Goal: Information Seeking & Learning: Learn about a topic

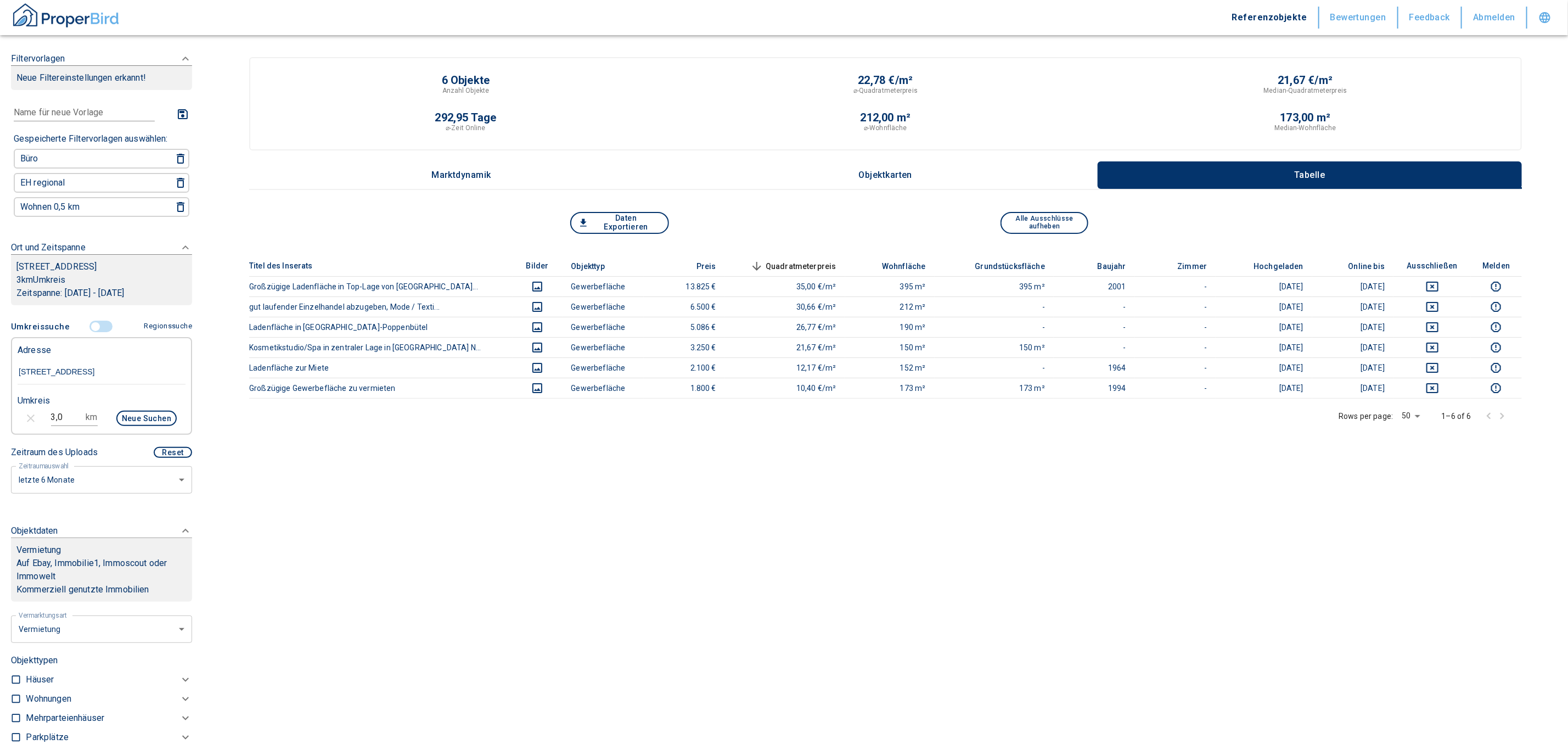
drag, startPoint x: 148, startPoint y: 365, endPoint x: -1, endPoint y: 341, distance: 150.9
click at [0, 341] on html "Referenzobjekte Bewertungen Feedback Abmelden Filtervorlagen Neue Filtereinstel…" at bounding box center [784, 388] width 1568 height 776
paste input "[GEOGRAPHIC_DATA] | [DEMOGRAPHIC_DATA][STREET_ADDRESS]"
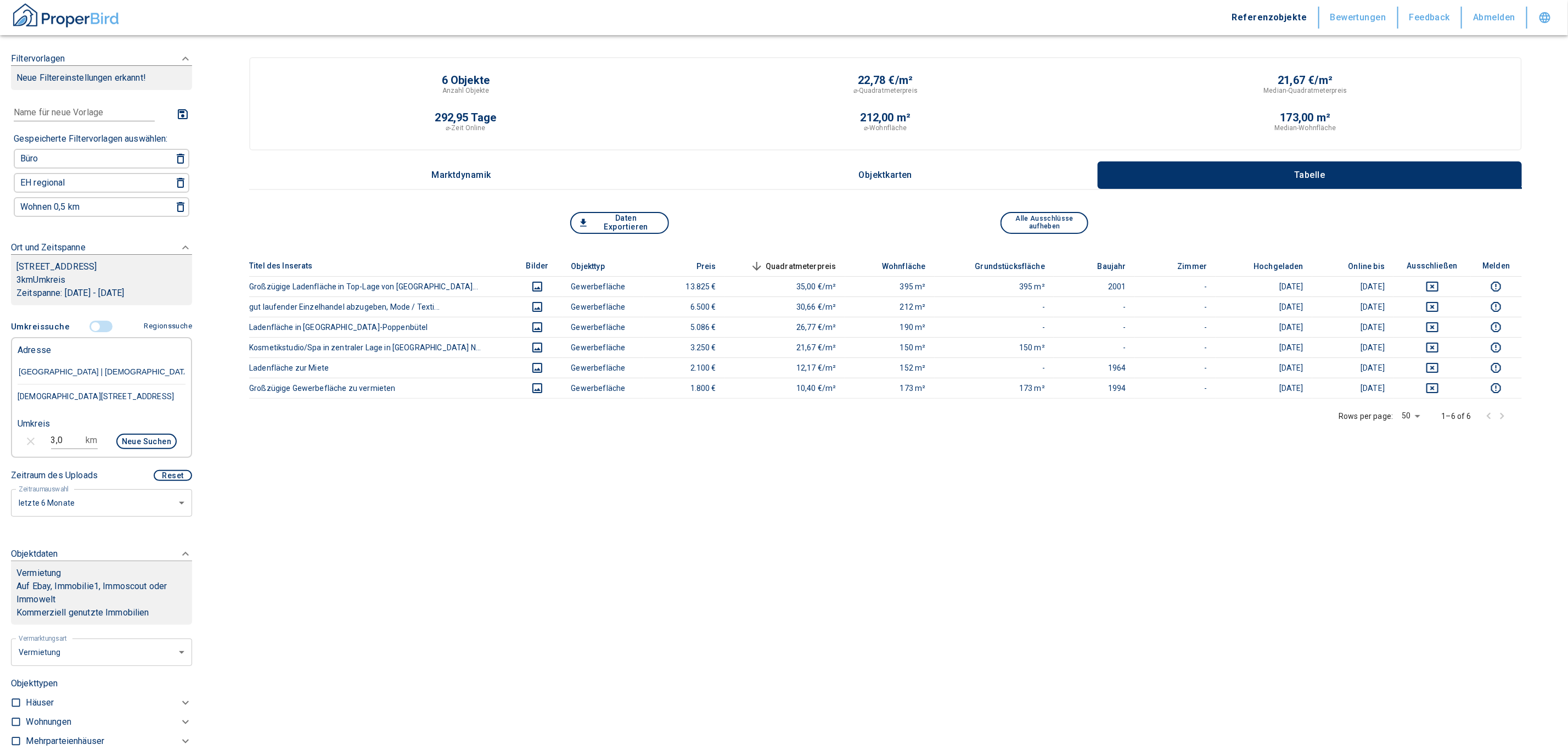
type input "[GEOGRAPHIC_DATA] | [DEMOGRAPHIC_DATA][STREET_ADDRESS]"
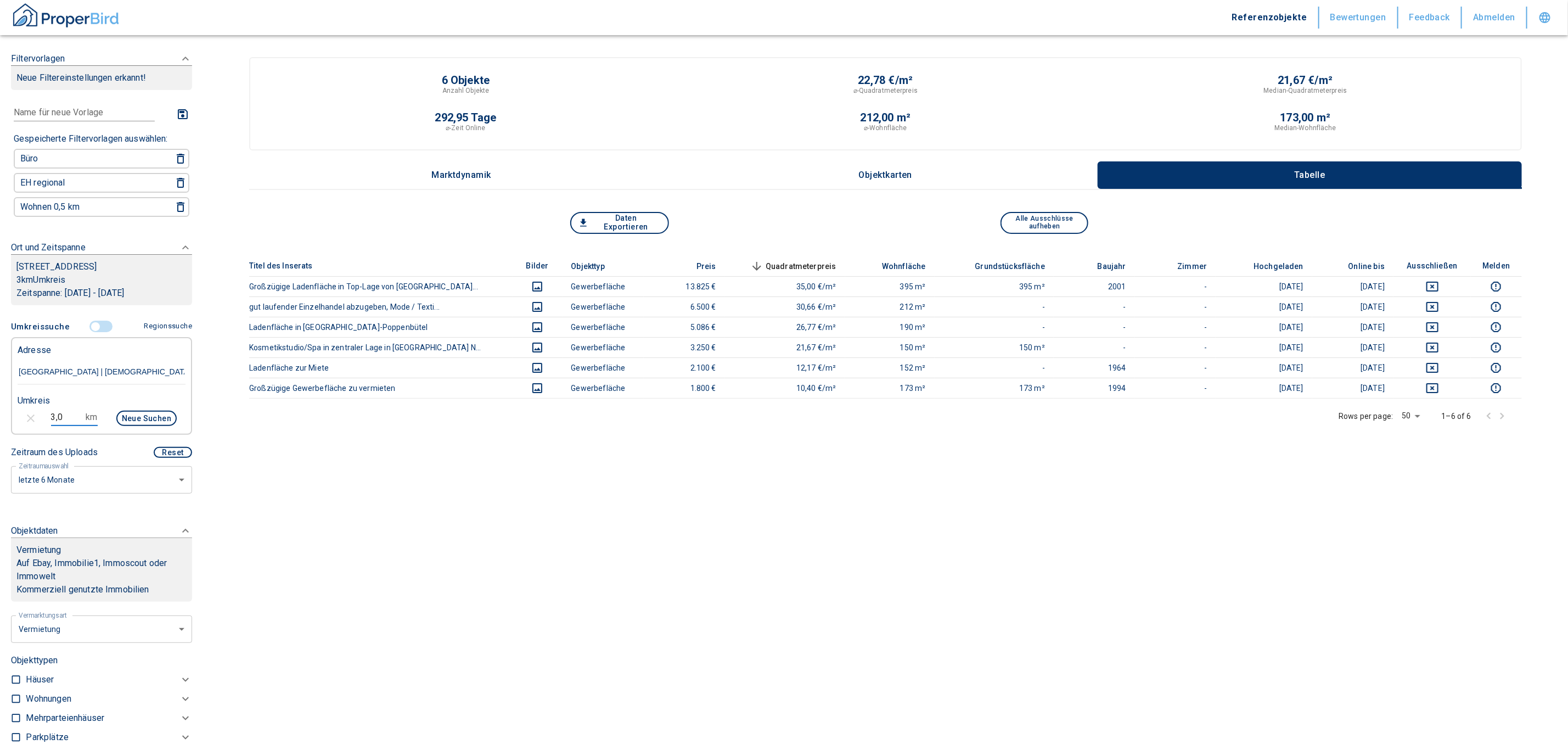
drag, startPoint x: 73, startPoint y: 442, endPoint x: 0, endPoint y: 445, distance: 73.1
click at [0, 445] on div "Filtervorlagen Neue Filtereinstellungen erkannt! Name für neue Vorlage x Gespei…" at bounding box center [101, 375] width 203 height 750
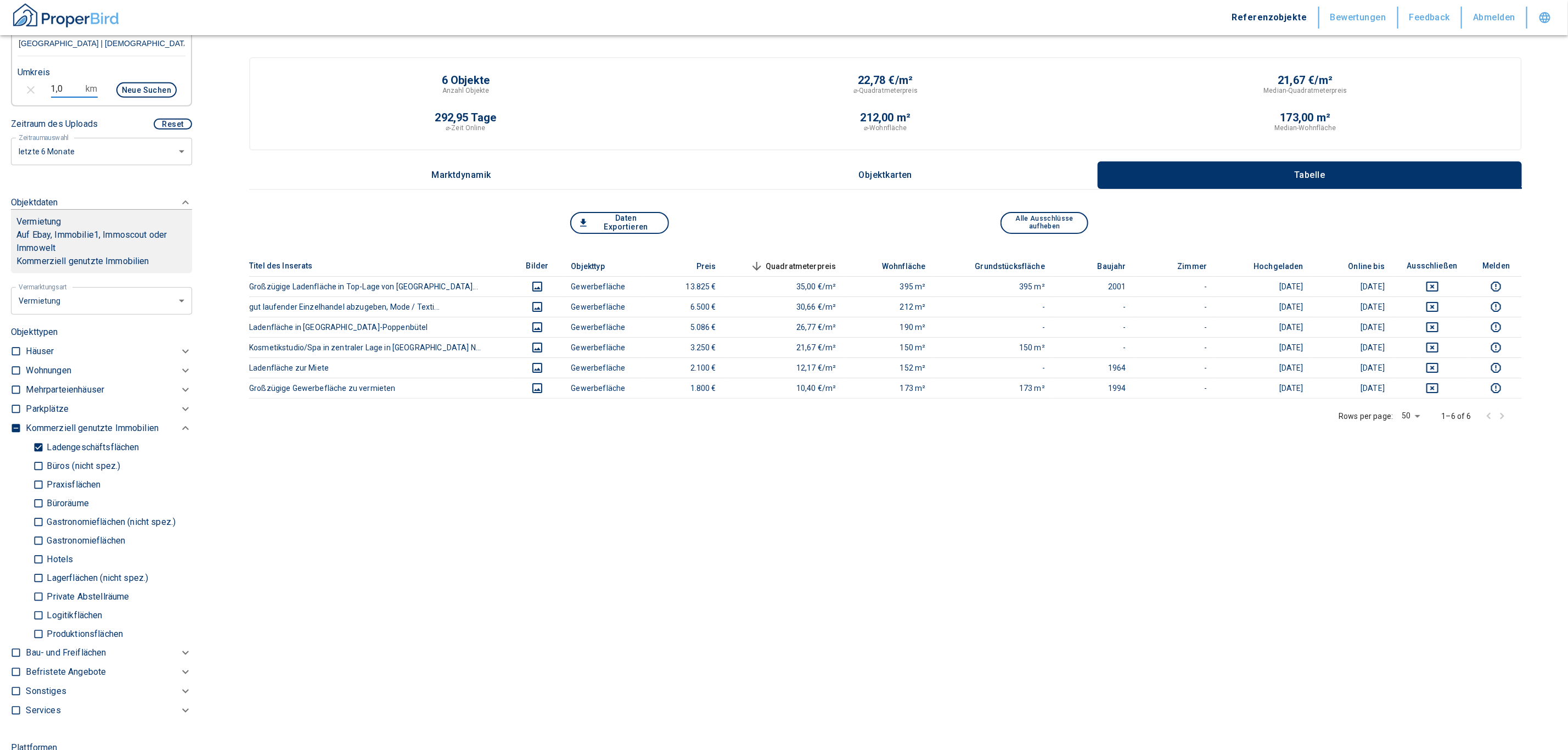
scroll to position [329, 0]
type input "1,0"
click at [17, 424] on input "checkbox" at bounding box center [16, 427] width 11 height 11
checkbox input "true"
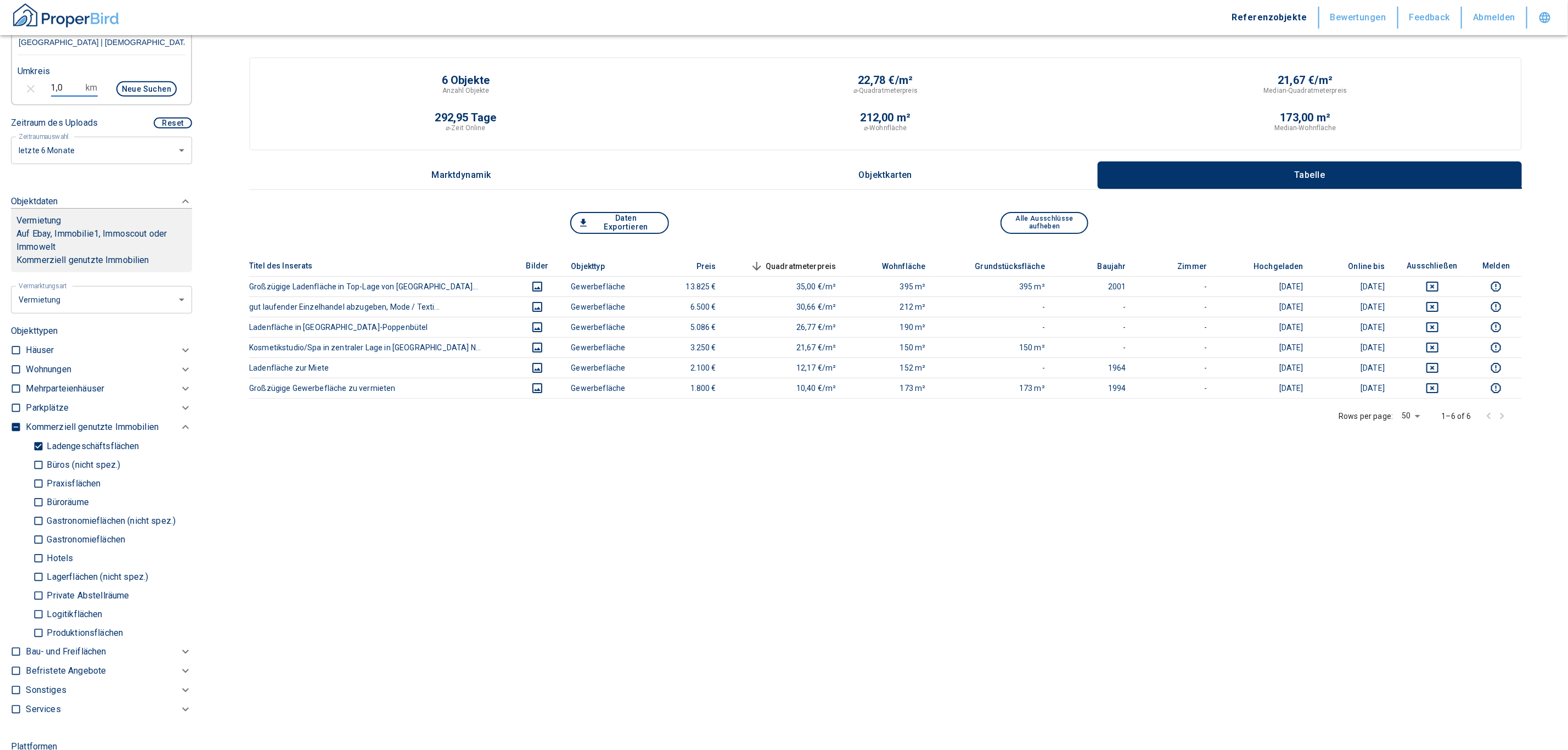
checkbox input "true"
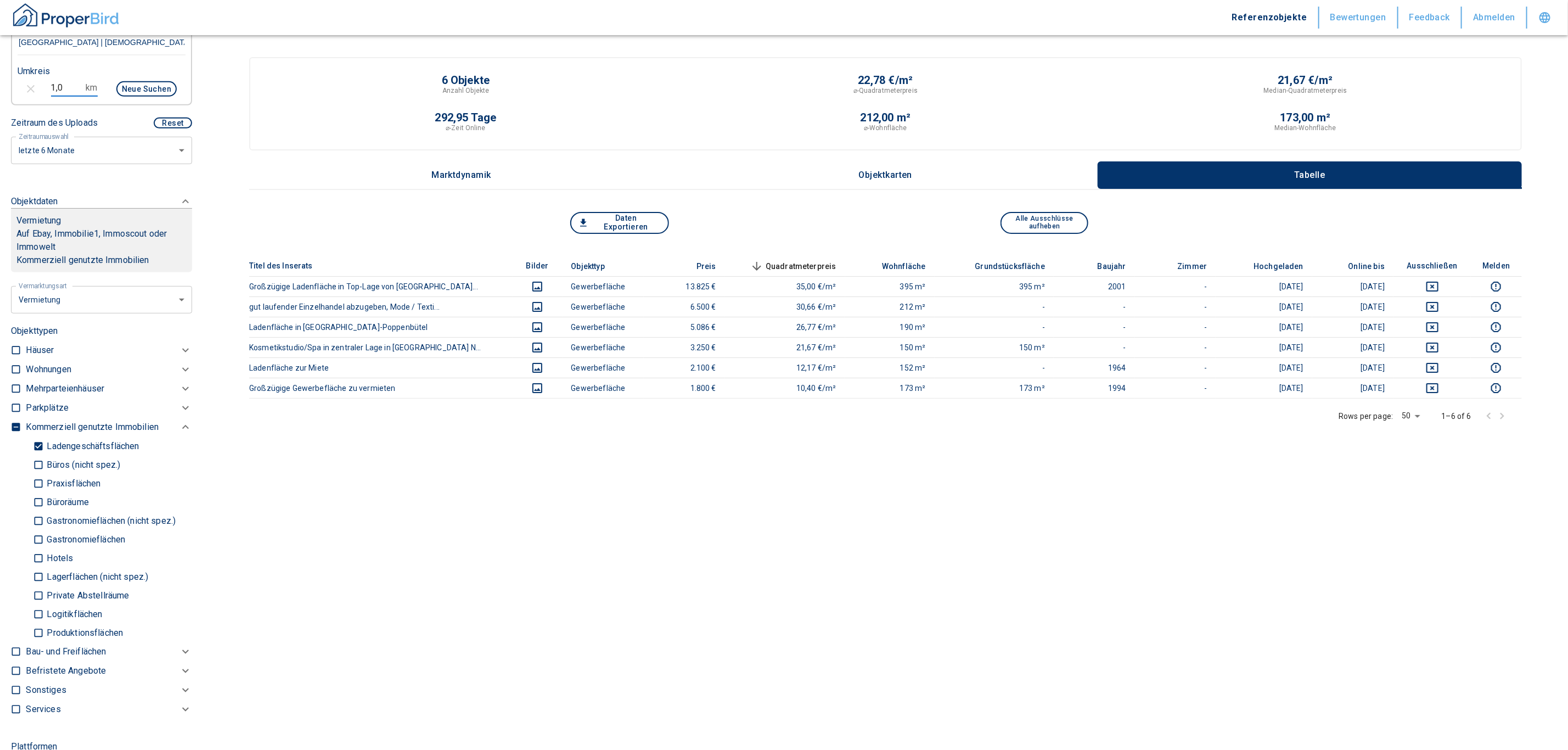
checkbox input "true"
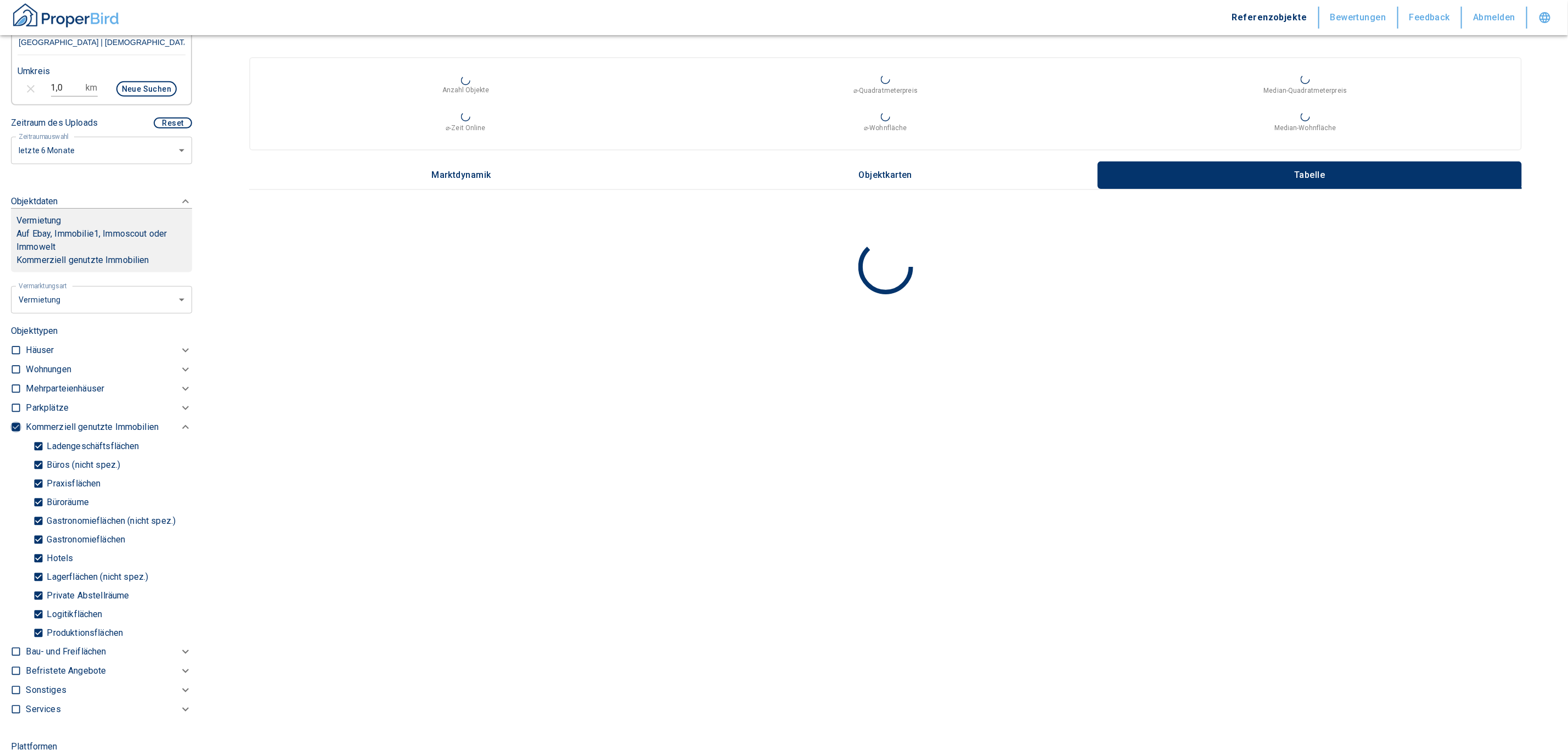
click at [17, 424] on input "checkbox" at bounding box center [16, 427] width 11 height 11
checkbox input "false"
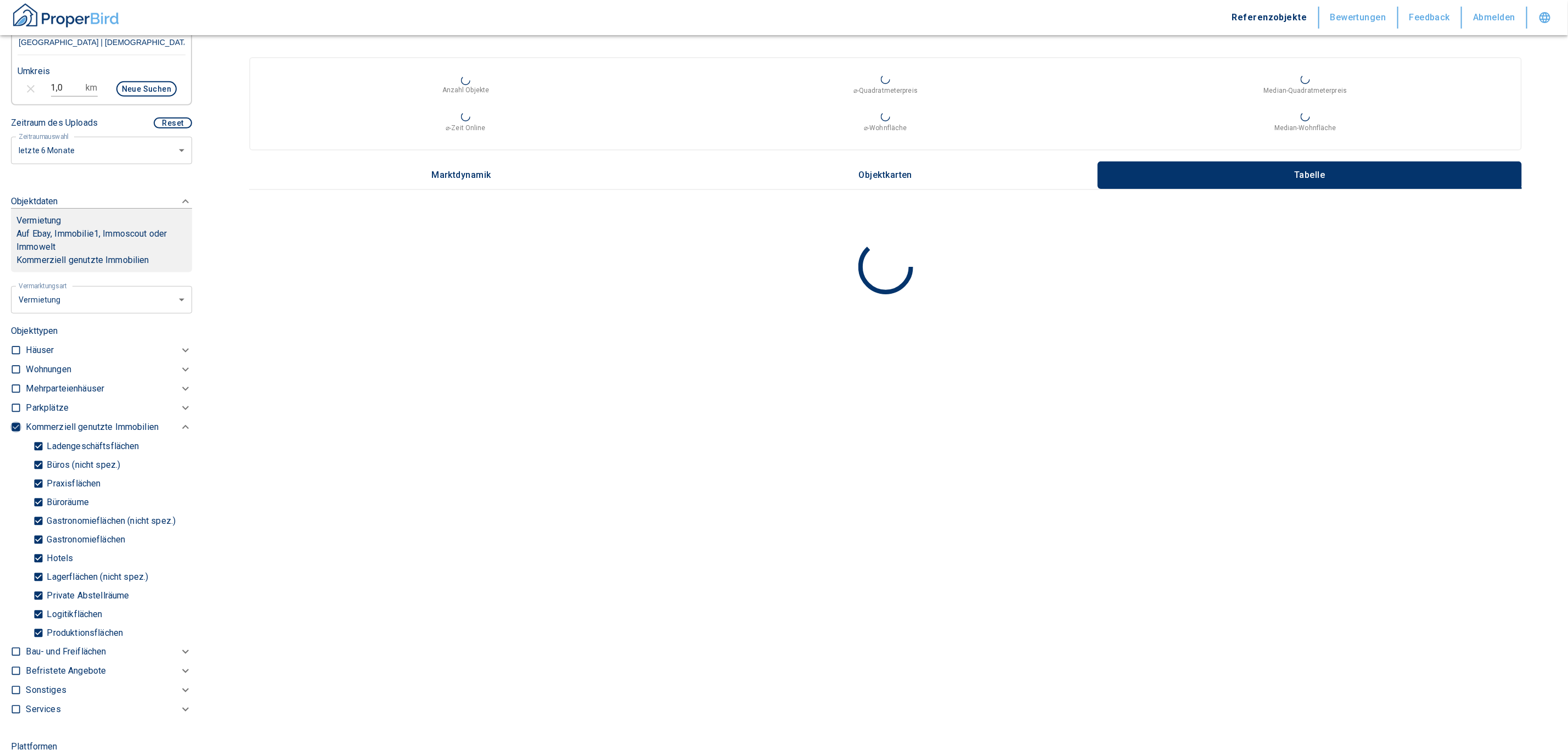
checkbox input "false"
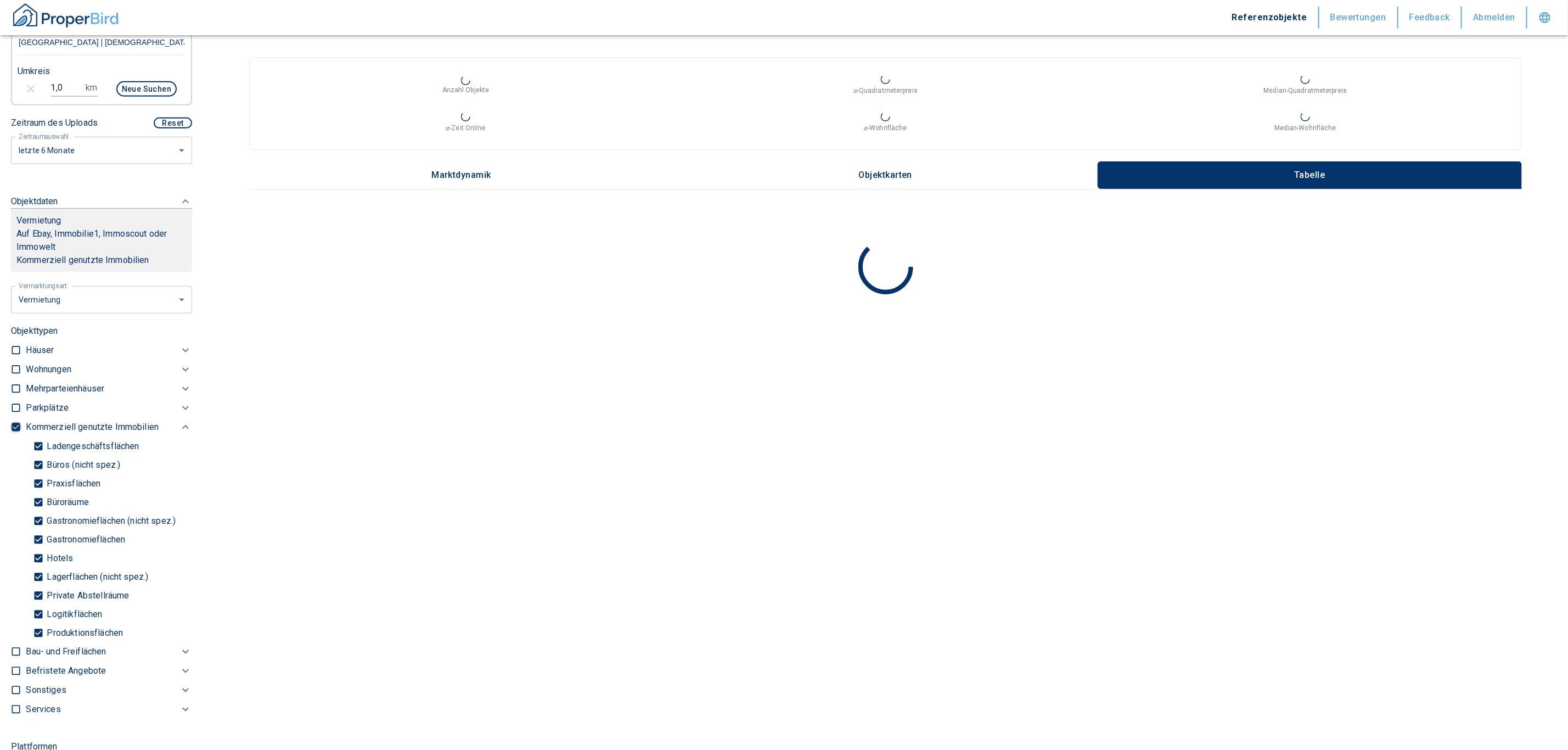
checkbox input "false"
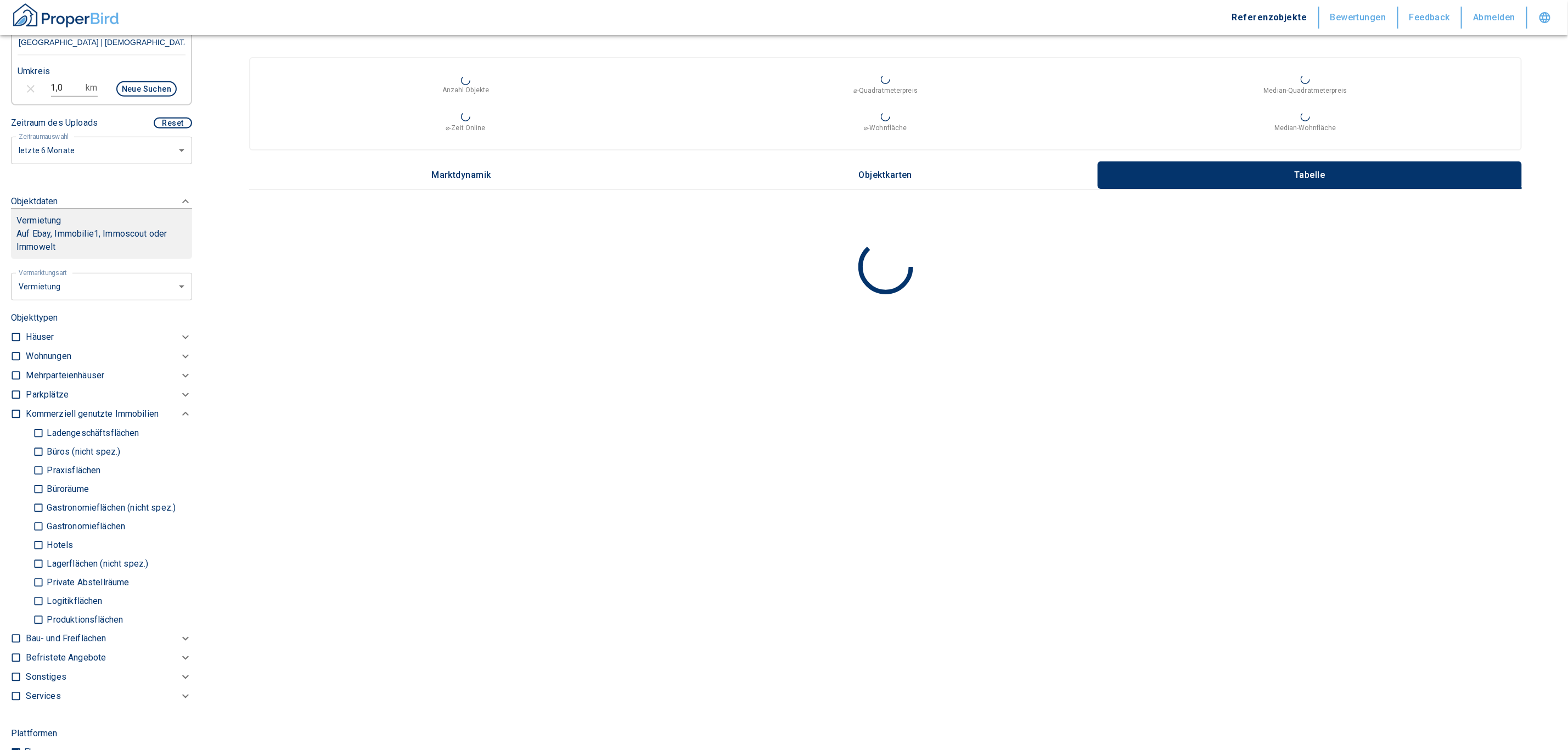
click at [32, 363] on p "Mehrparteienhäuser" at bounding box center [48, 357] width 45 height 13
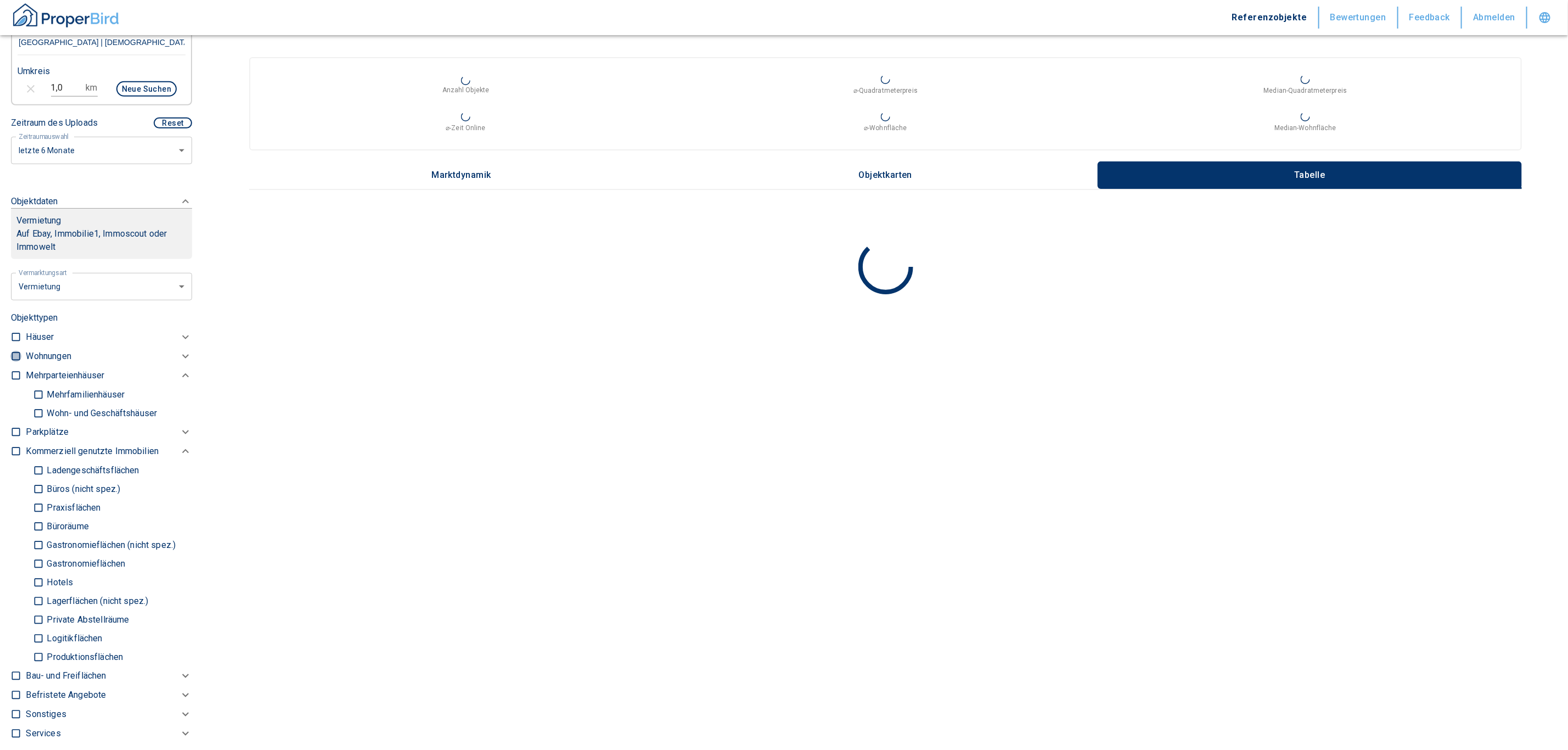
click at [12, 353] on input "checkbox" at bounding box center [16, 356] width 11 height 11
checkbox input "true"
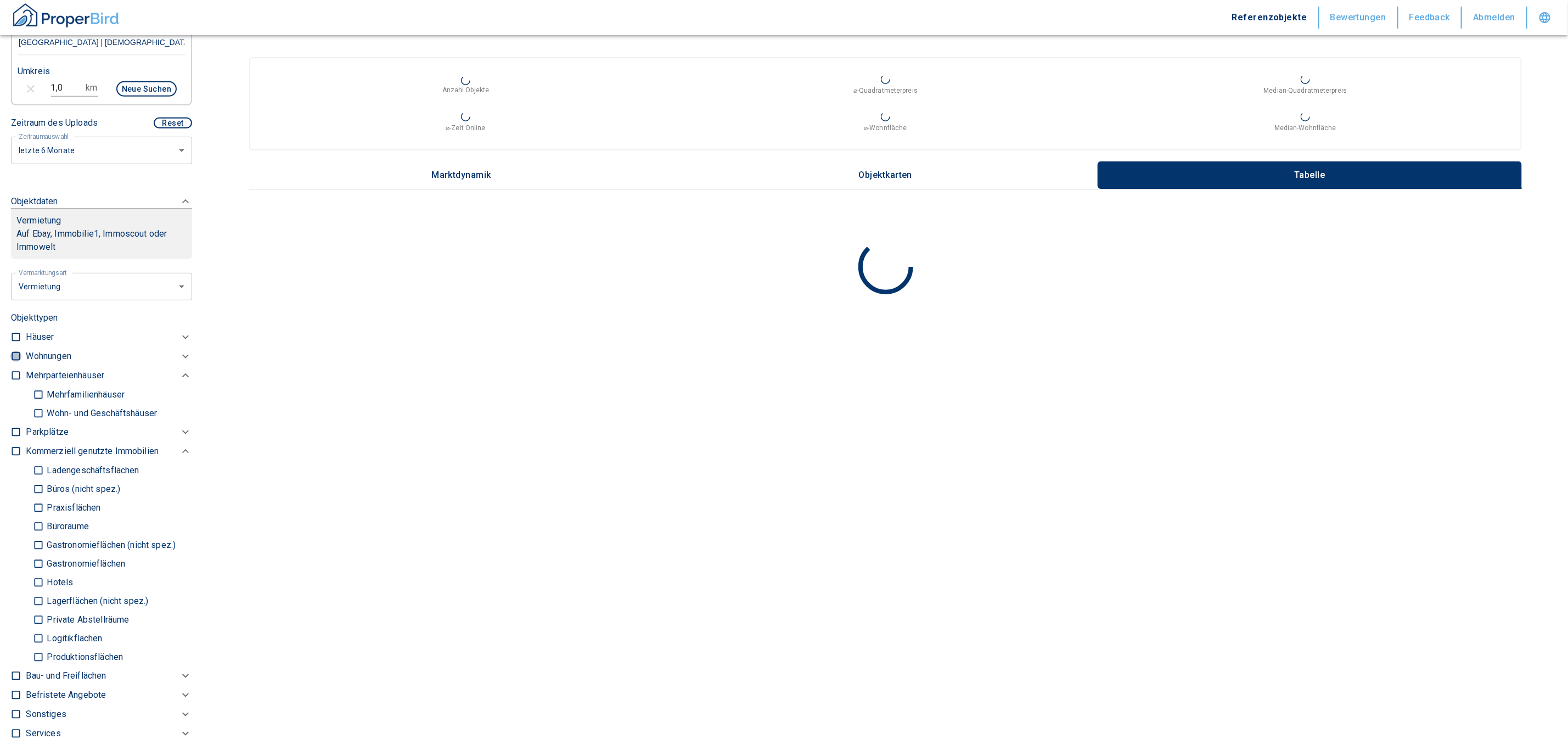
checkbox input "true"
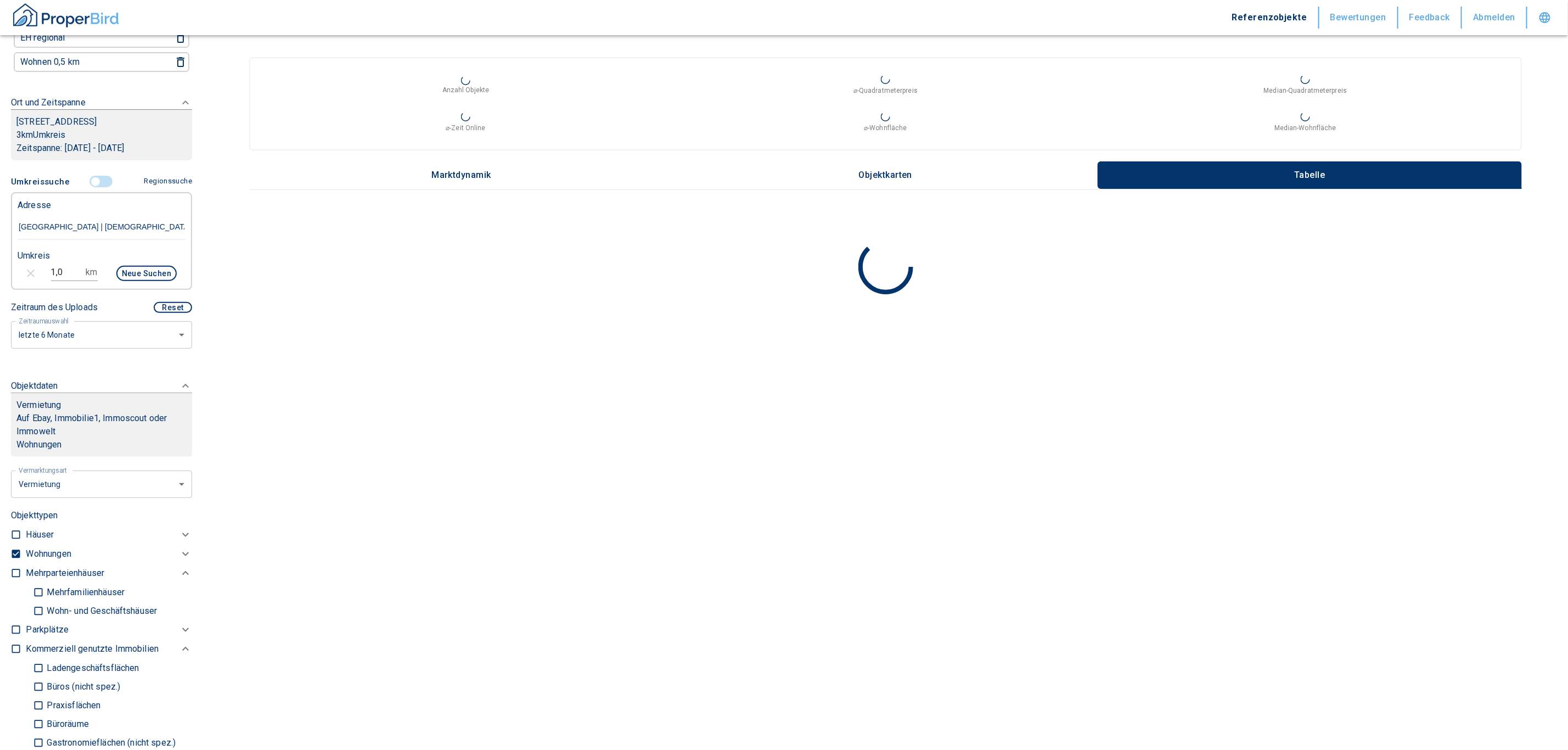
scroll to position [124, 0]
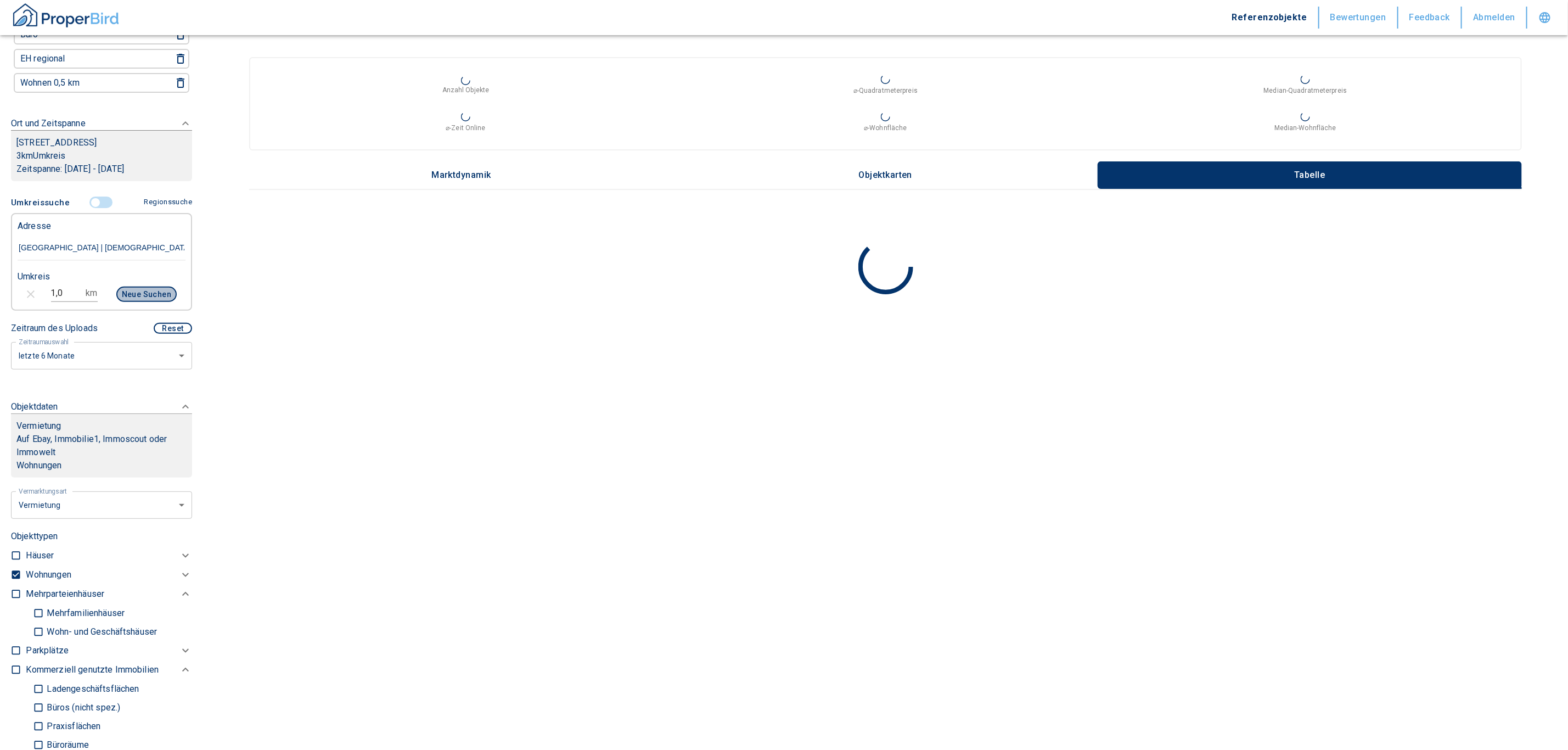
click at [145, 289] on button "Neue Suchen" at bounding box center [146, 294] width 60 height 15
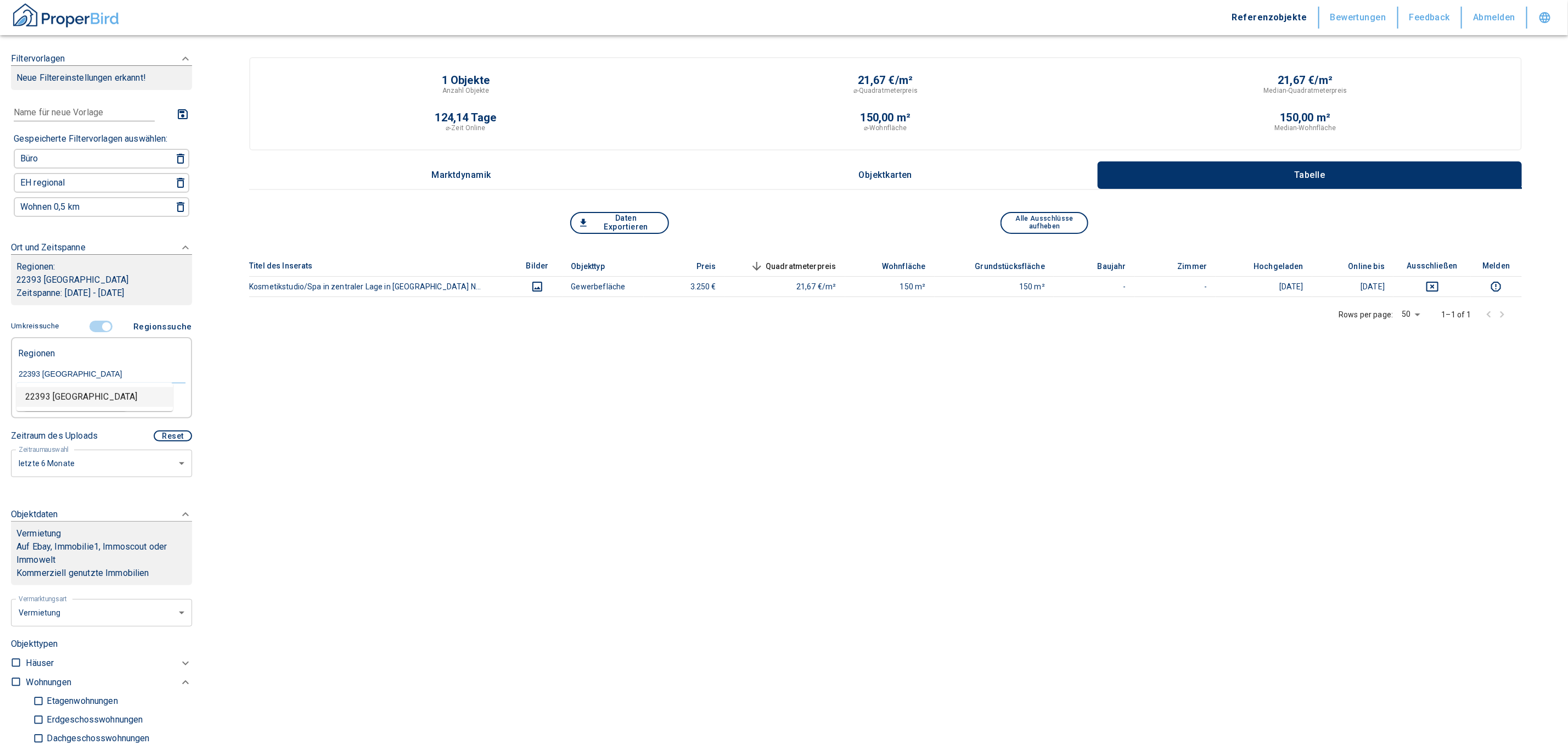
drag, startPoint x: 97, startPoint y: 371, endPoint x: -49, endPoint y: 364, distance: 146.2
click at [0, 364] on html "Referenzobjekte Bewertungen Feedback Abmelden Filtervorlagen Neue Filtereinstel…" at bounding box center [784, 375] width 1568 height 750
paste input "24143"
drag, startPoint x: 29, startPoint y: 369, endPoint x: 176, endPoint y: 339, distance: 150.0
click at [30, 369] on input "24143" at bounding box center [101, 373] width 168 height 10
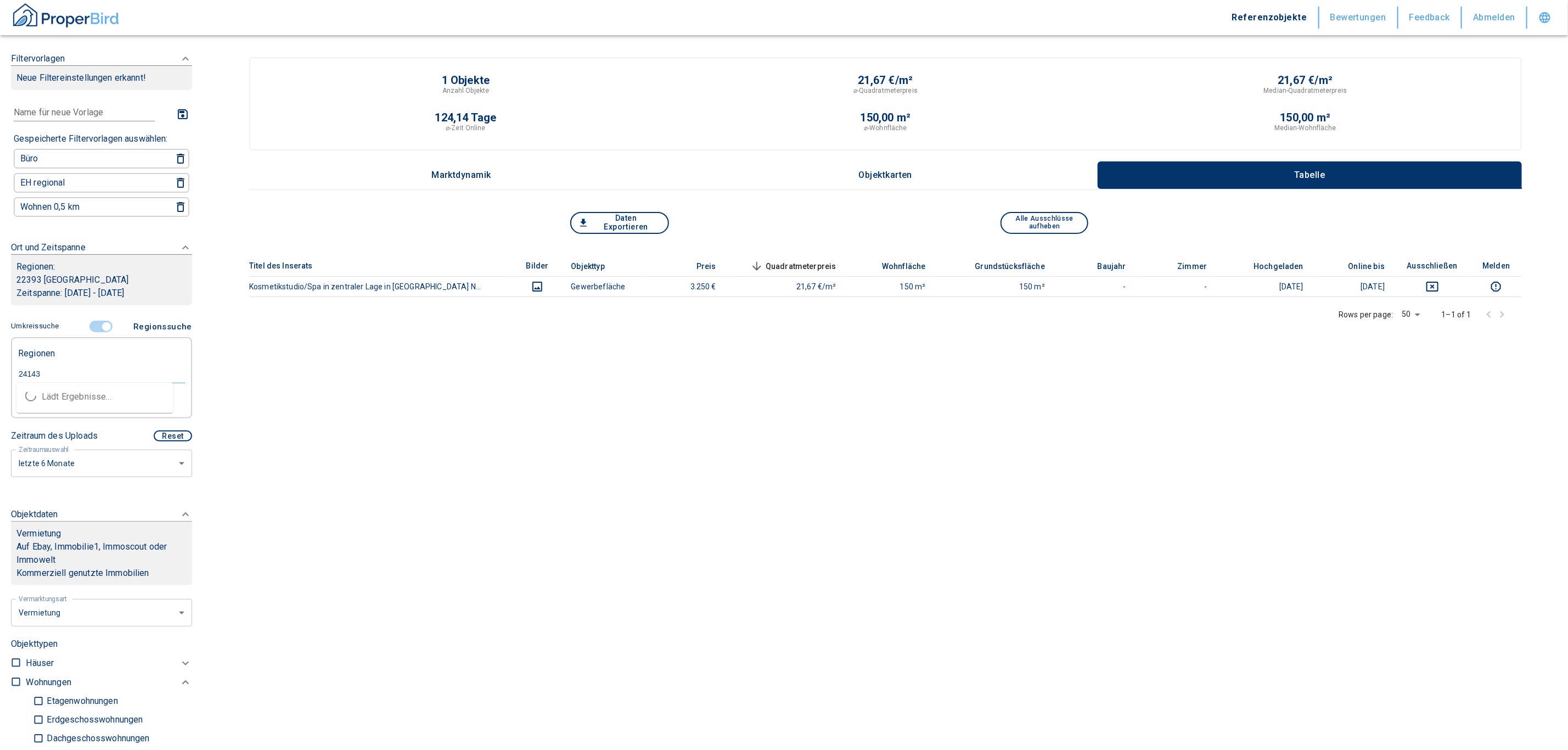
click at [81, 365] on div "24143" at bounding box center [101, 373] width 168 height 19
click at [57, 373] on input "24143" at bounding box center [101, 373] width 168 height 10
click at [103, 392] on li "24143 Kiel" at bounding box center [95, 397] width 156 height 20
type input "24143 Kiel"
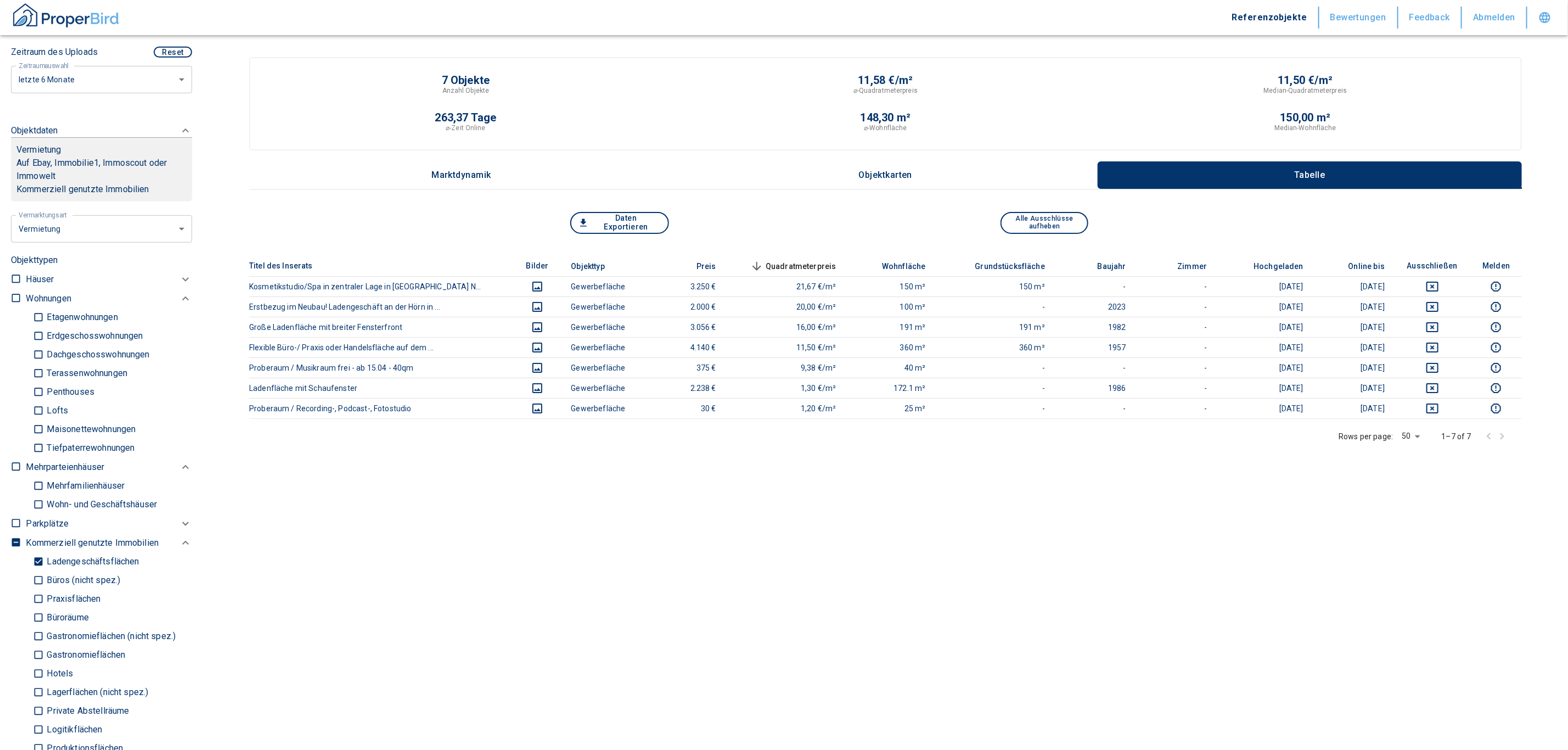
scroll to position [236, 0]
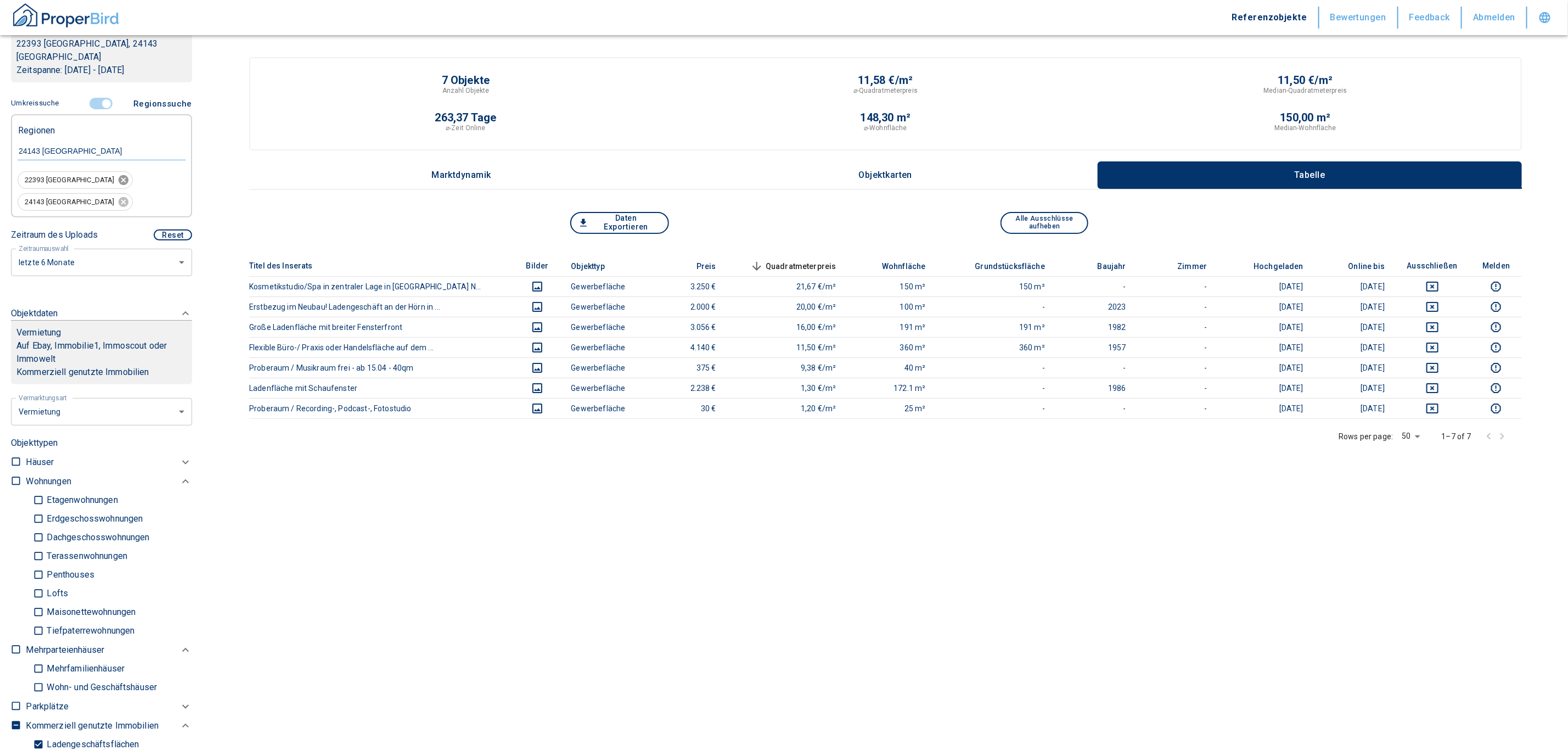
click at [119, 175] on icon at bounding box center [123, 180] width 10 height 10
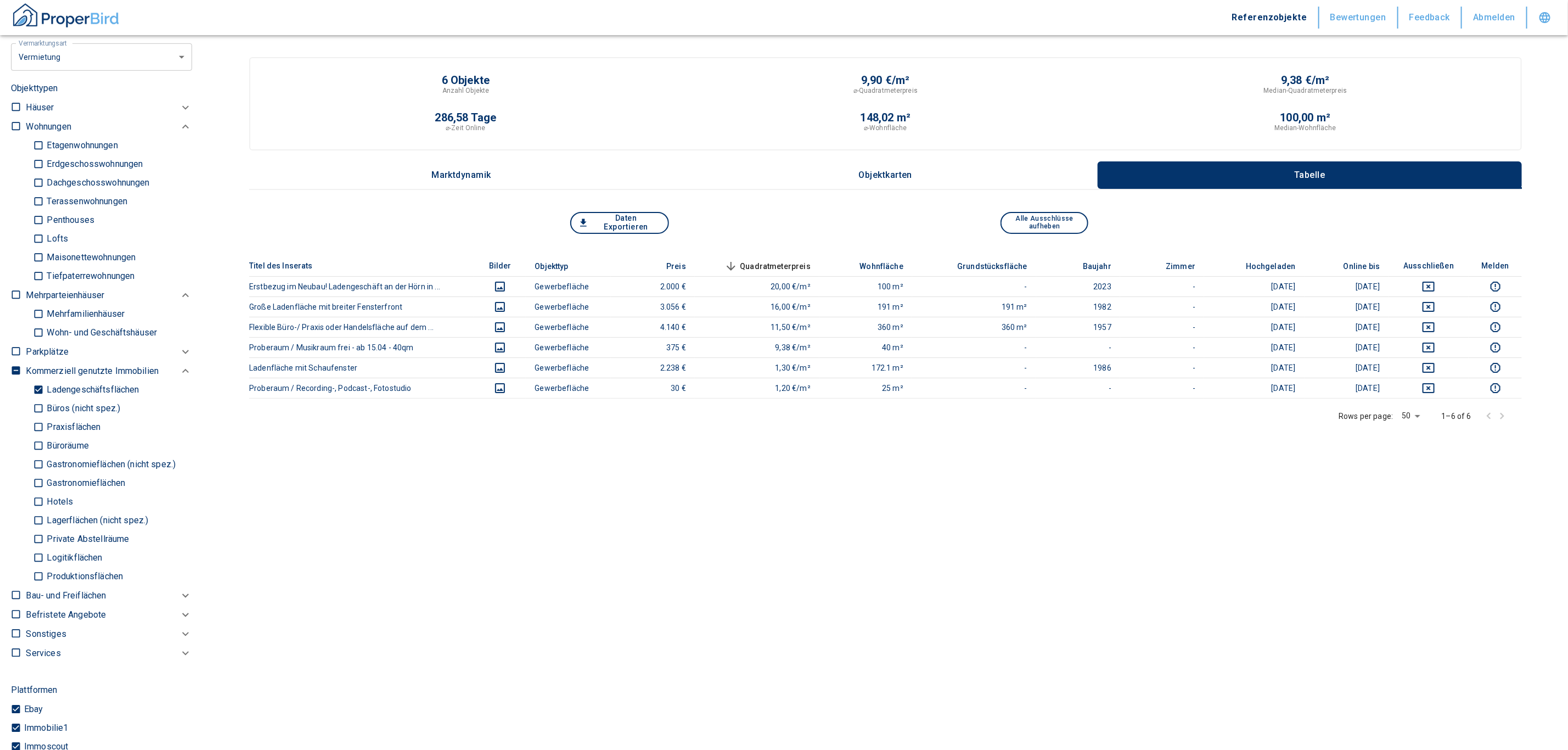
scroll to position [585, 0]
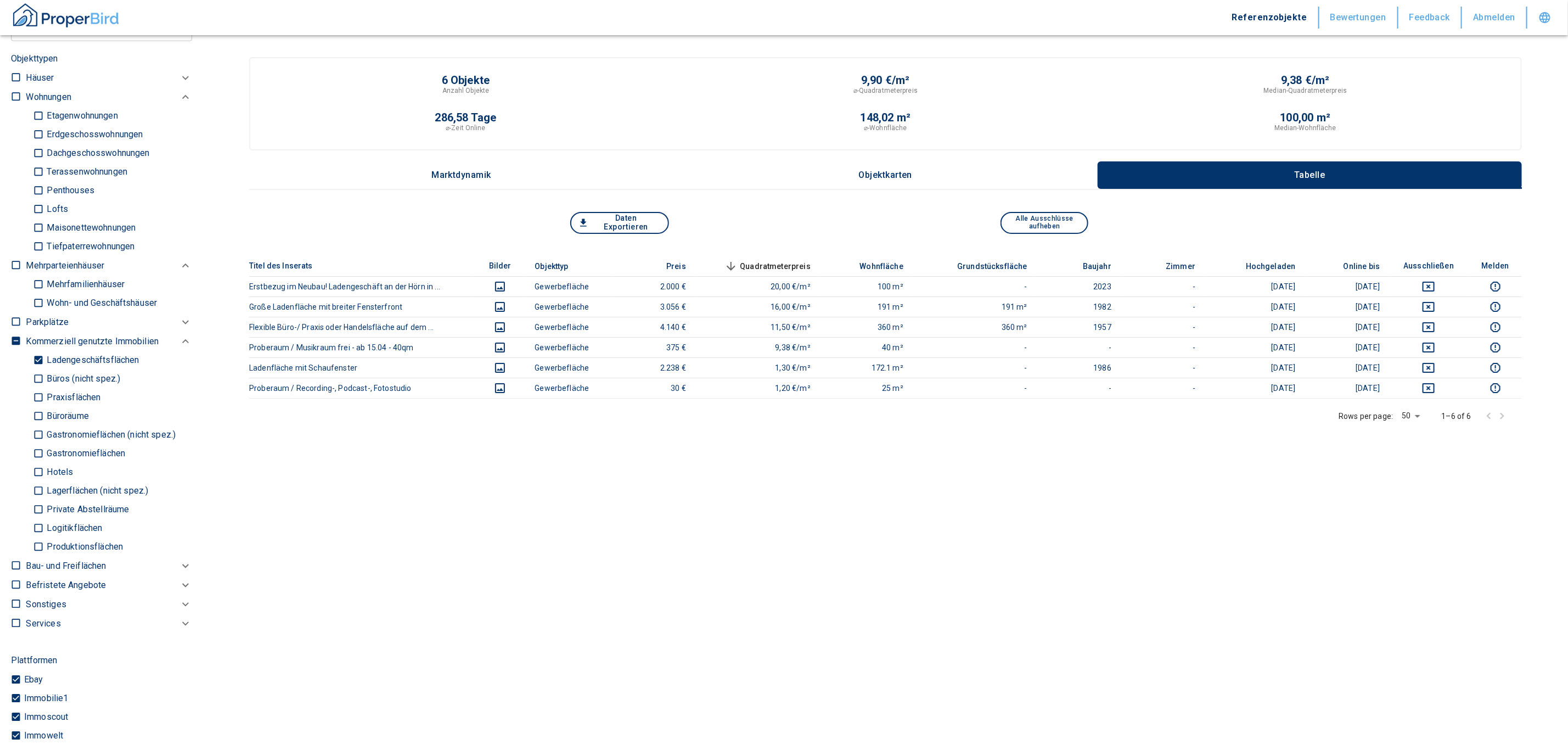
click at [33, 357] on input "Ladengeschäftsflächen" at bounding box center [38, 360] width 11 height 19
checkbox input "false"
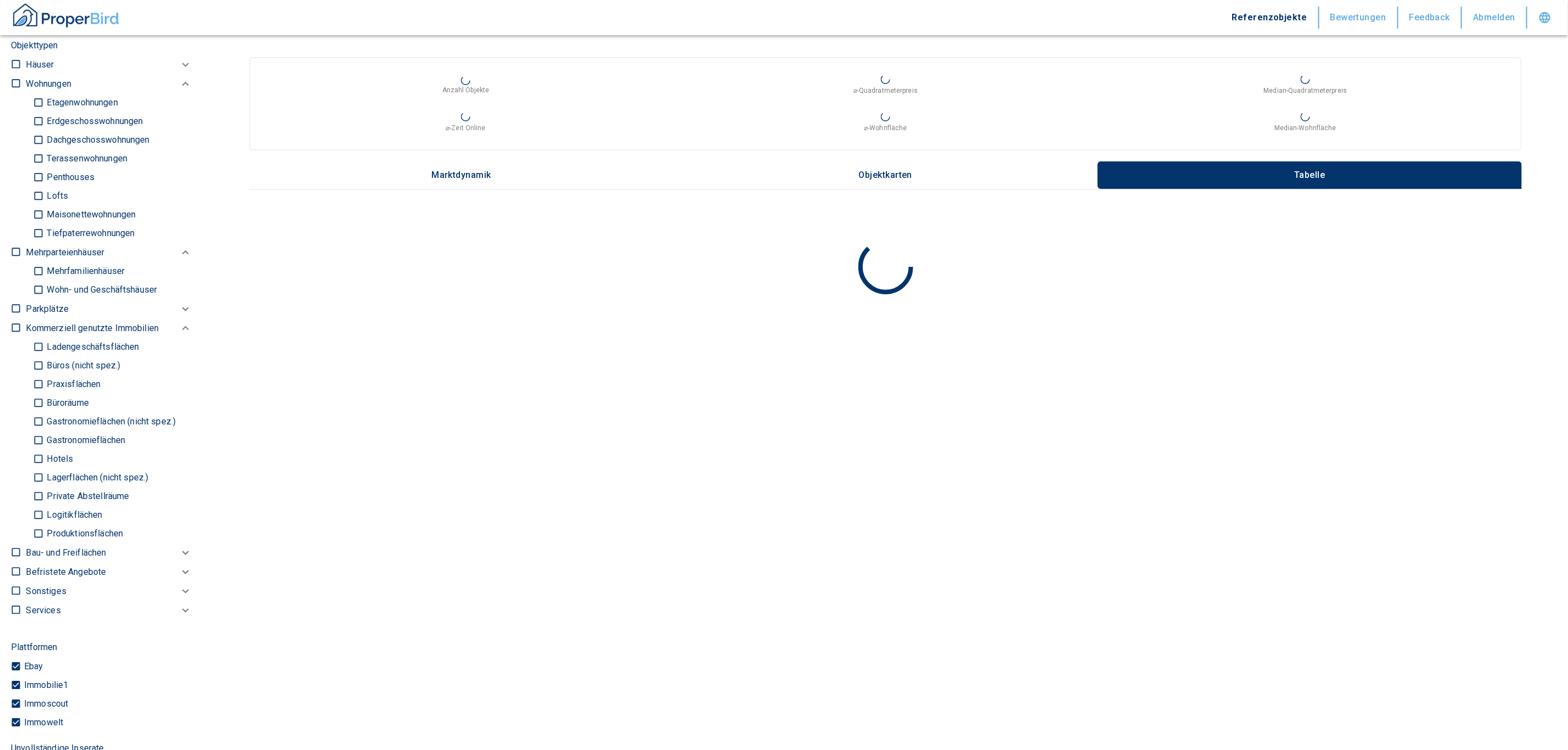
click at [19, 78] on input "checkbox" at bounding box center [16, 83] width 11 height 11
checkbox input "true"
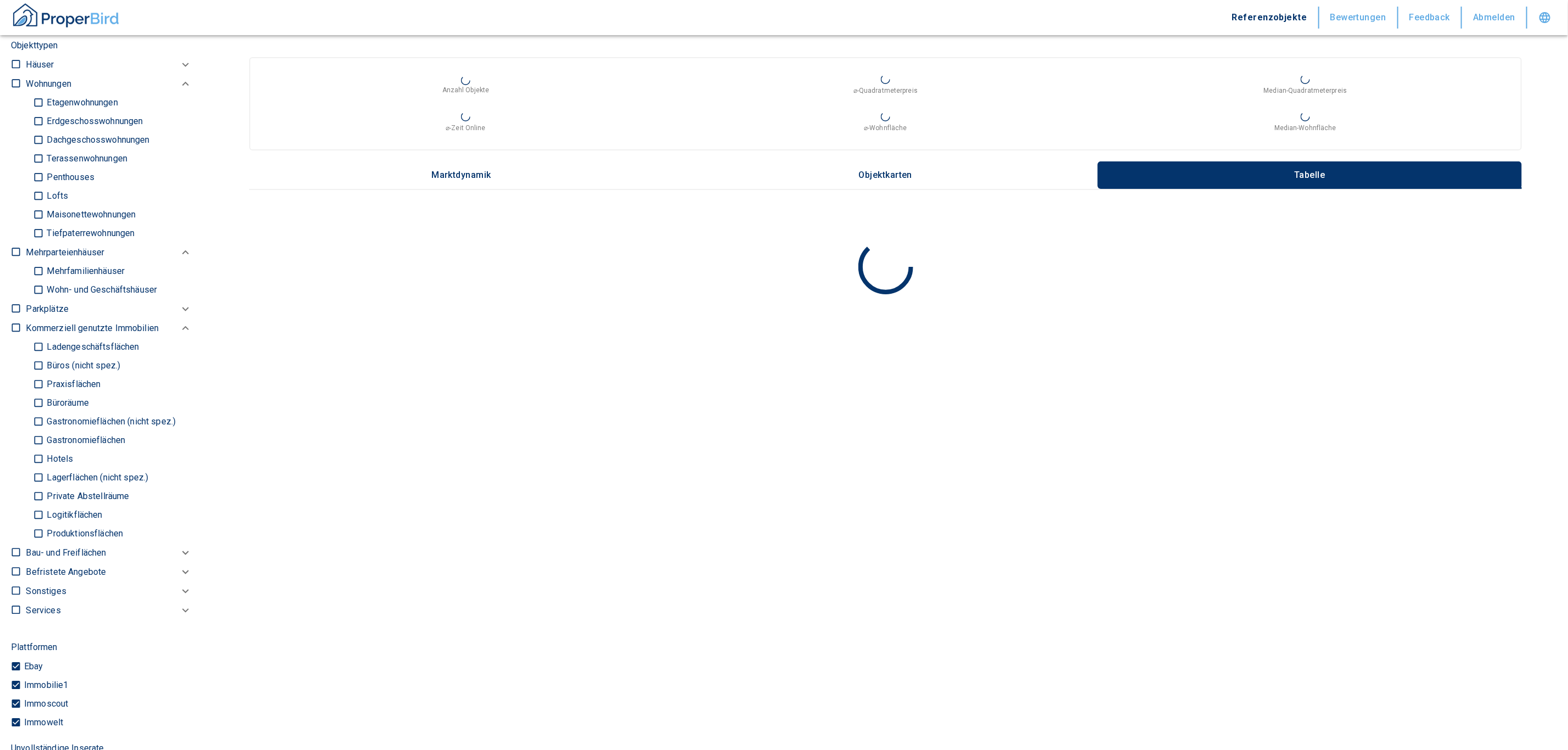
checkbox input "true"
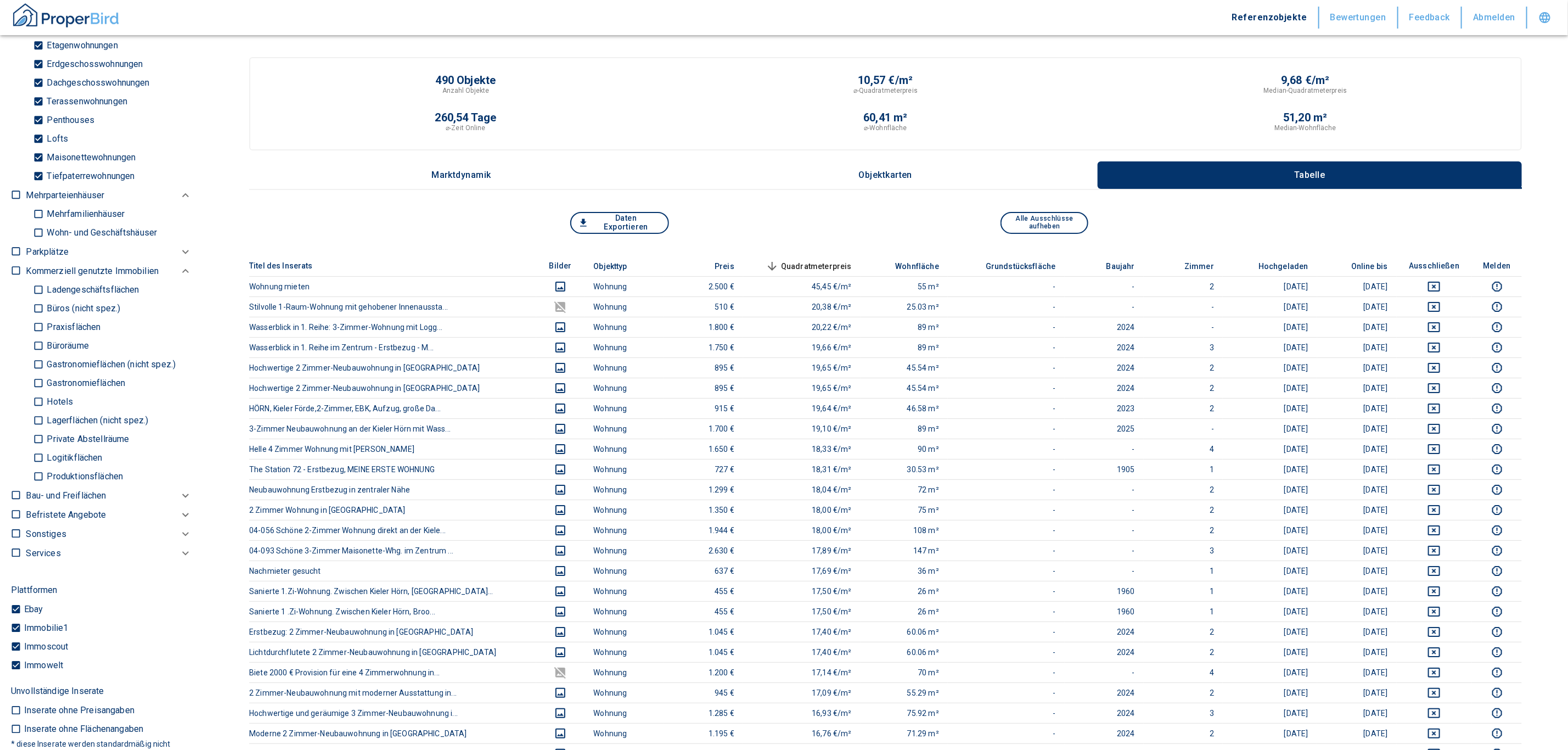
scroll to position [631, 0]
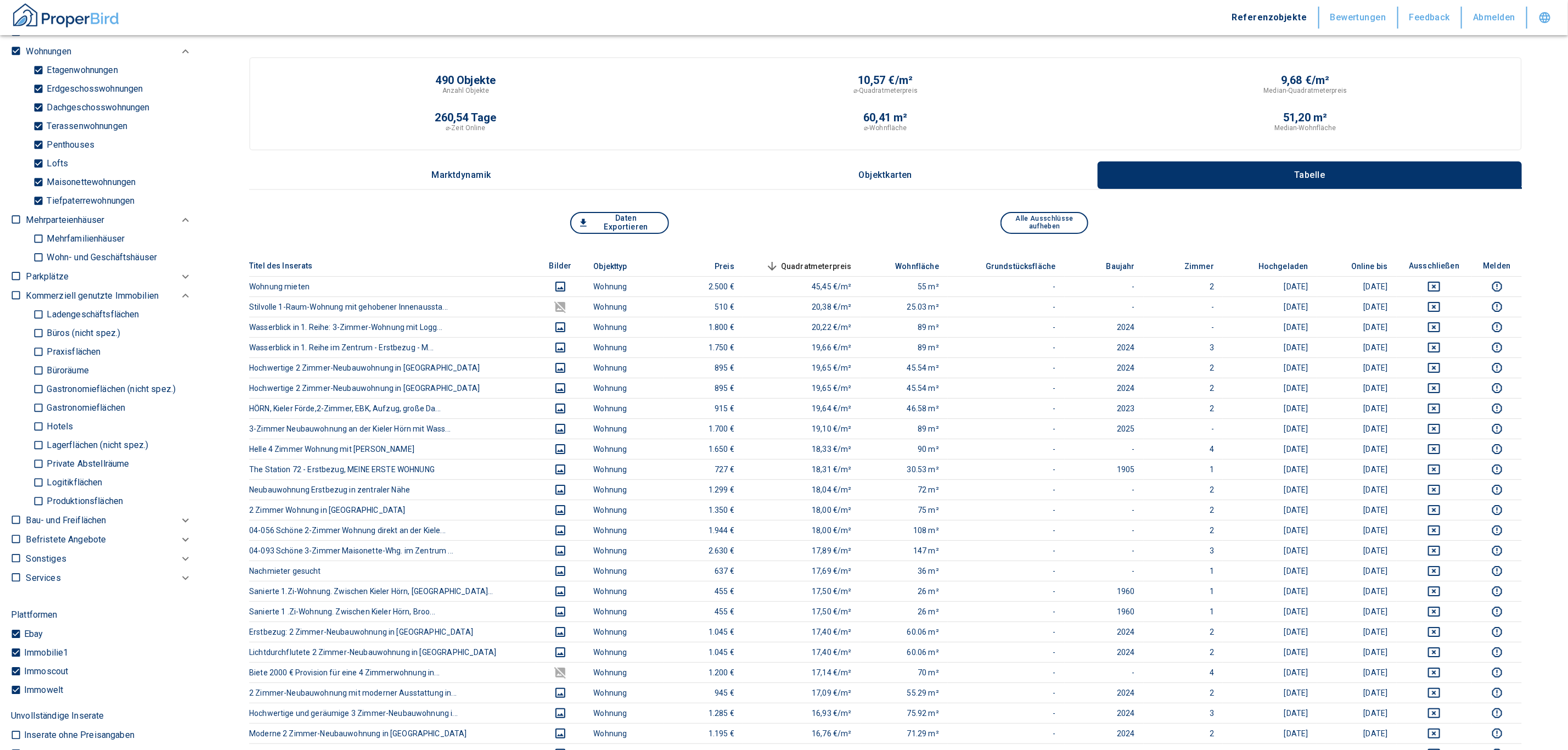
click at [907, 170] on p "Objektkarten" at bounding box center [886, 175] width 55 height 10
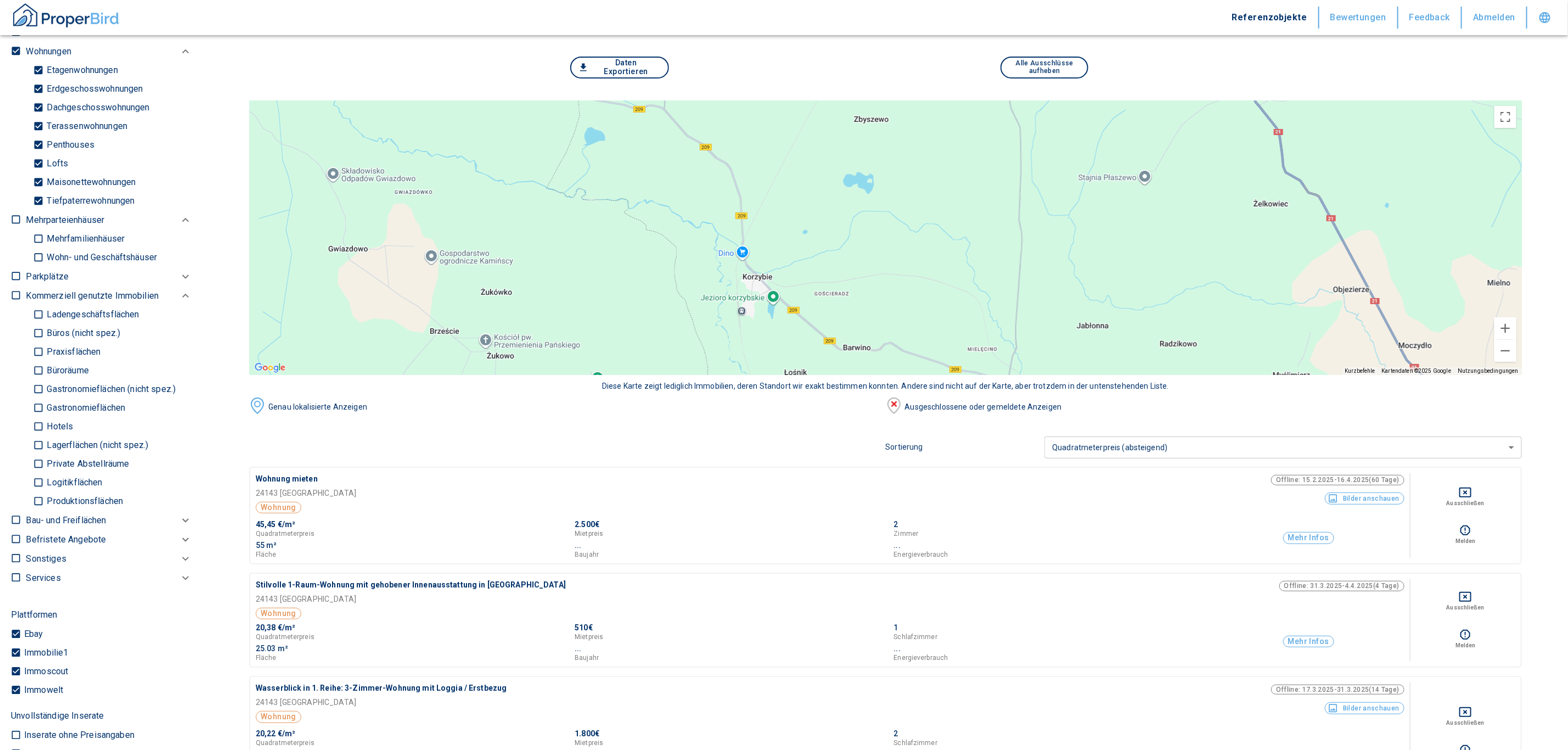
scroll to position [0, 0]
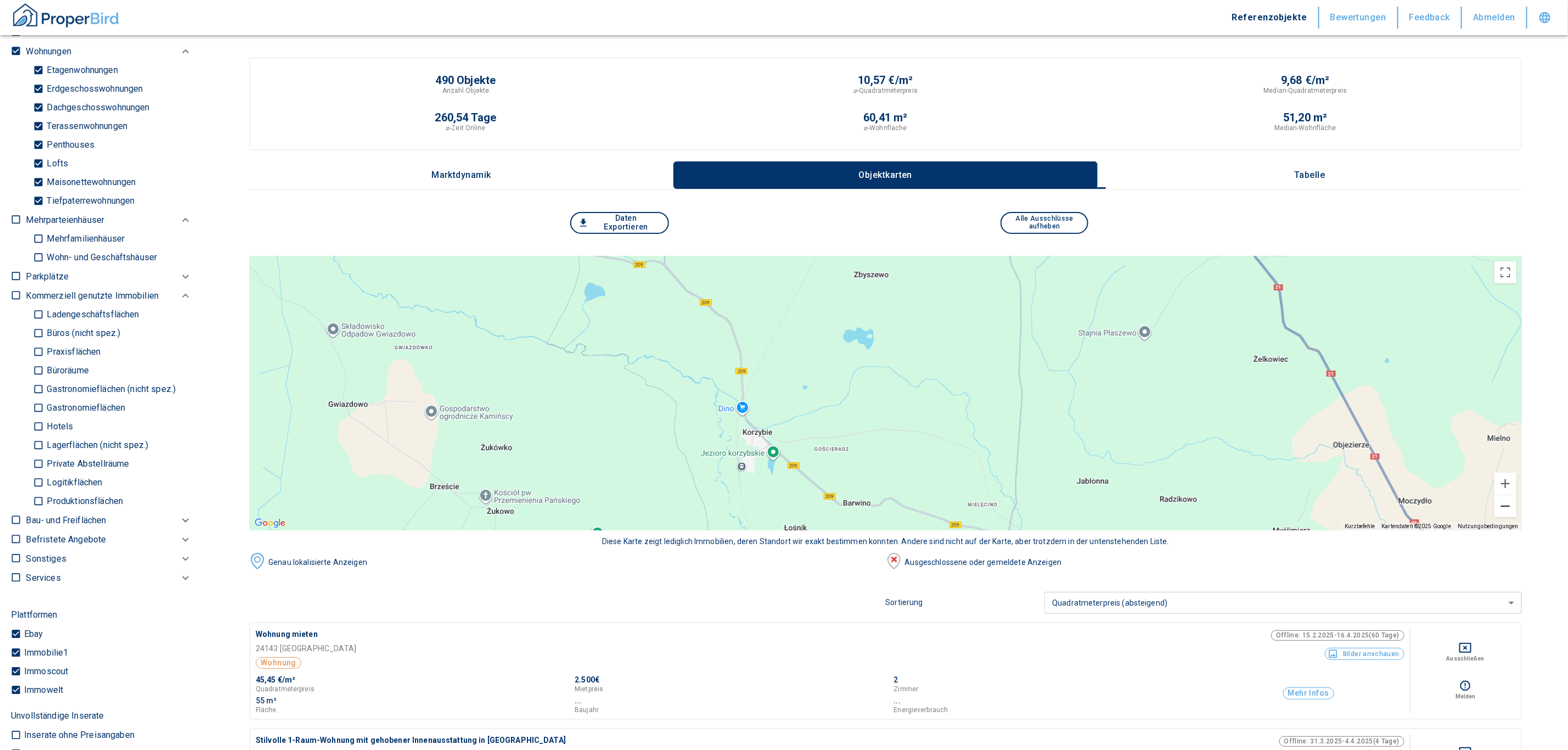
click at [1516, 504] on button "Verkleinern" at bounding box center [1505, 506] width 22 height 22
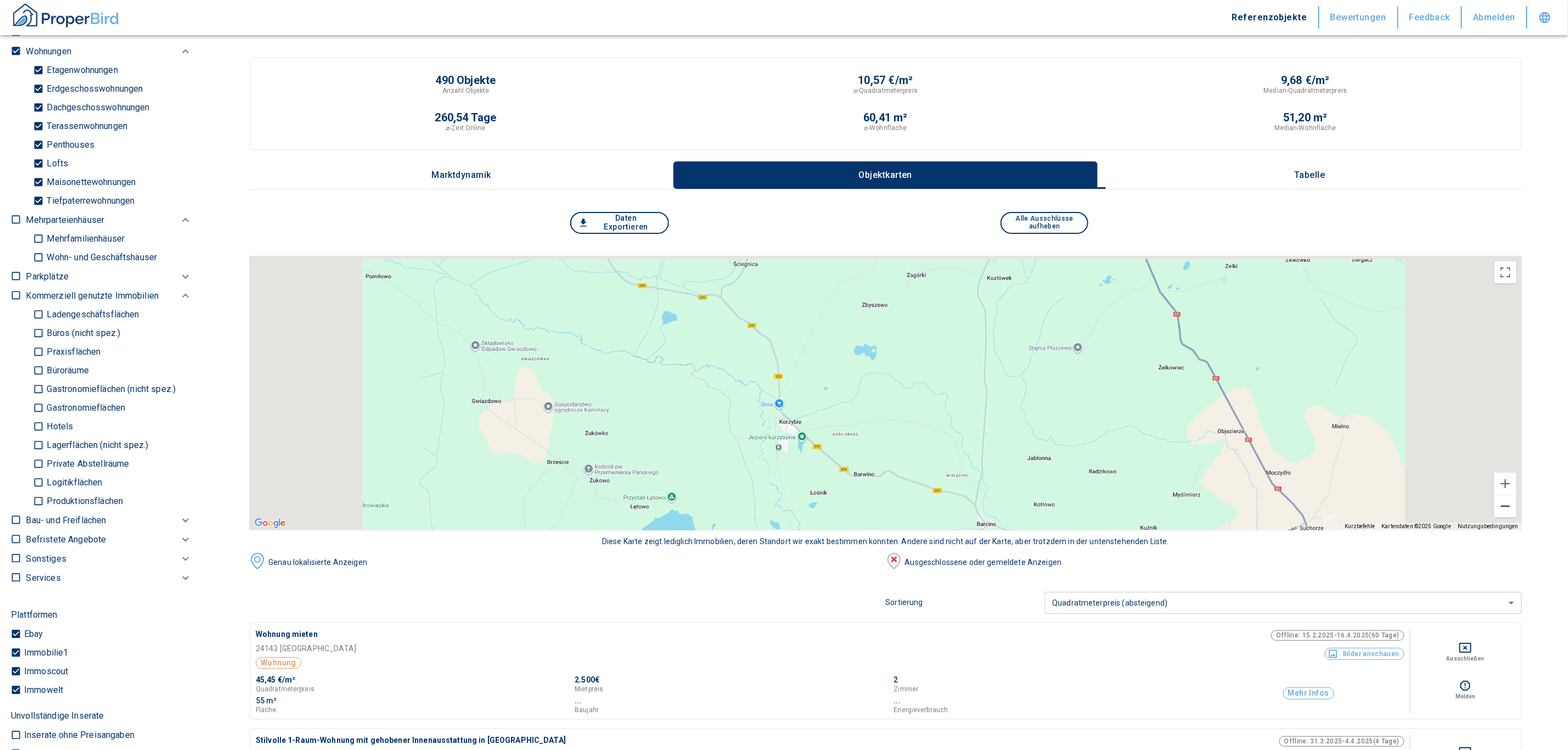
click at [1516, 504] on button "Verkleinern" at bounding box center [1505, 506] width 22 height 22
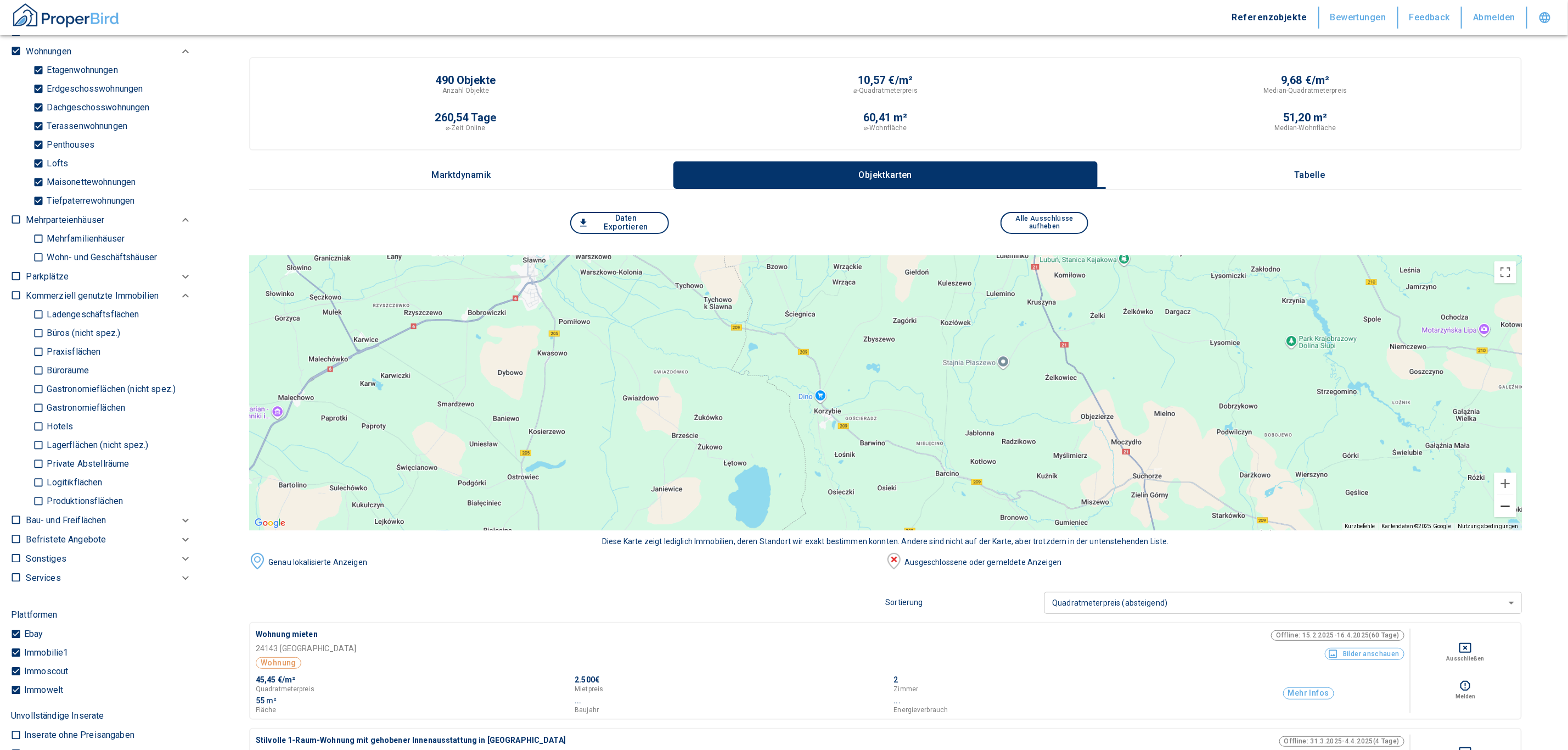
click at [1516, 504] on button "Verkleinern" at bounding box center [1505, 506] width 22 height 22
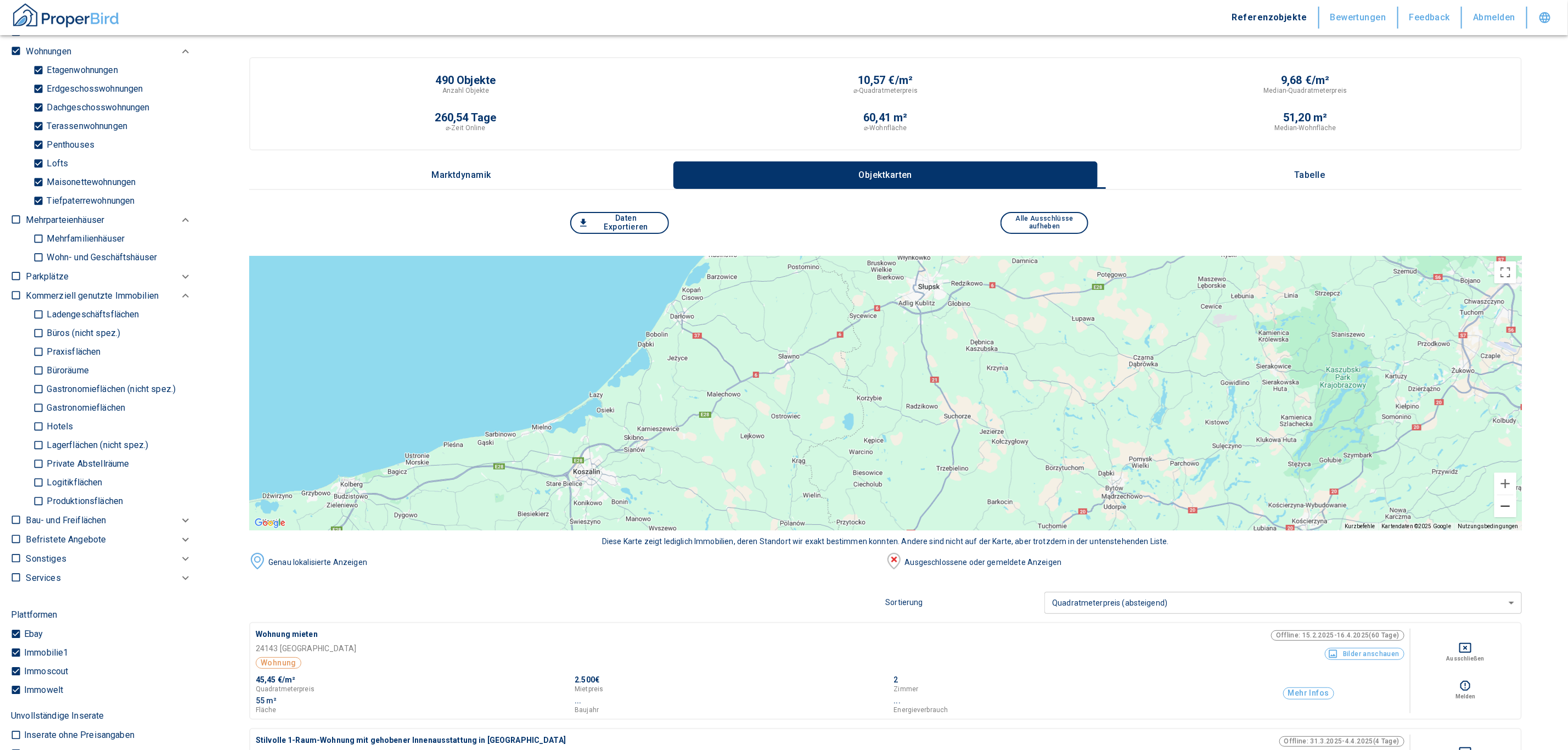
click at [1516, 504] on button "Verkleinern" at bounding box center [1505, 506] width 22 height 22
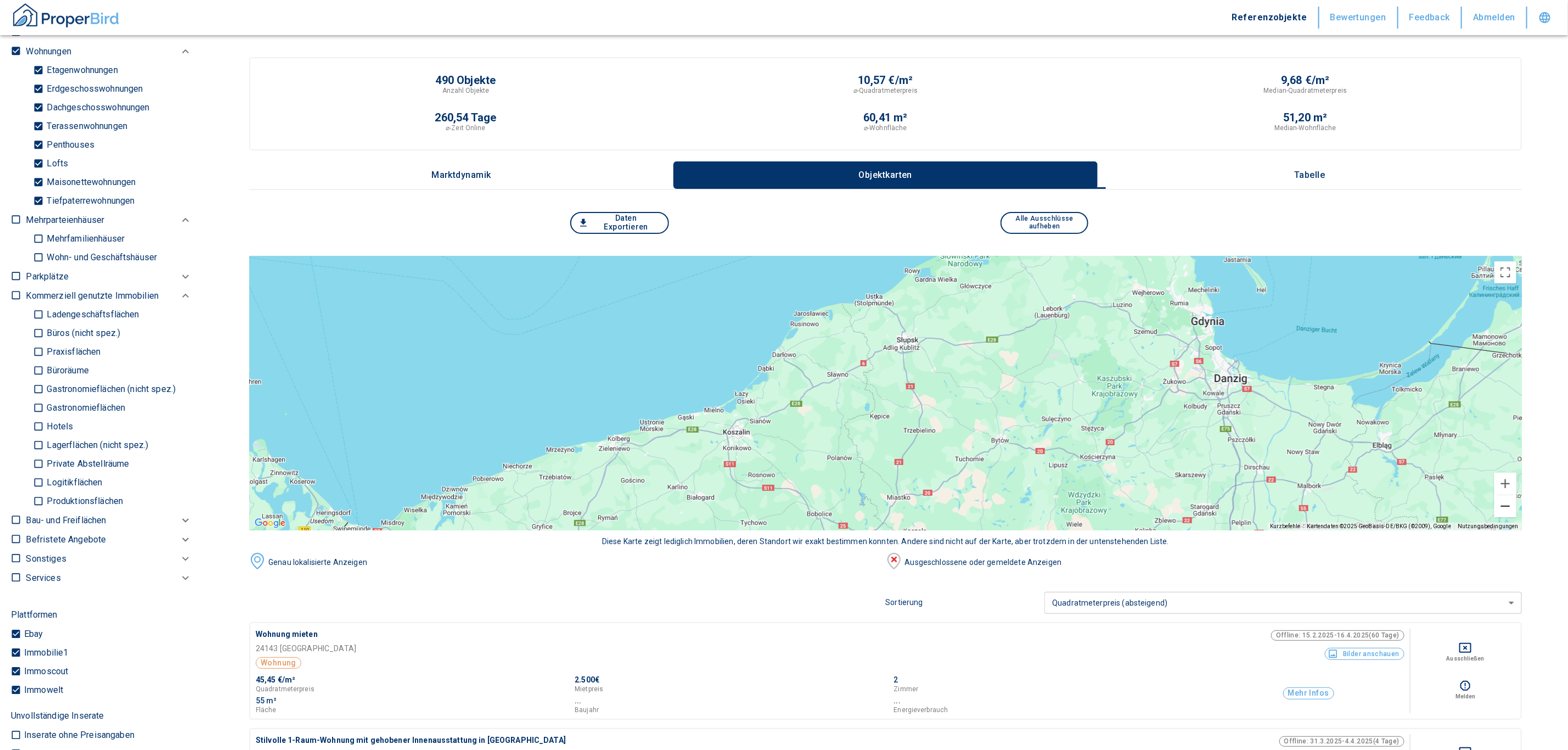
click at [1516, 504] on button "Verkleinern" at bounding box center [1505, 506] width 22 height 22
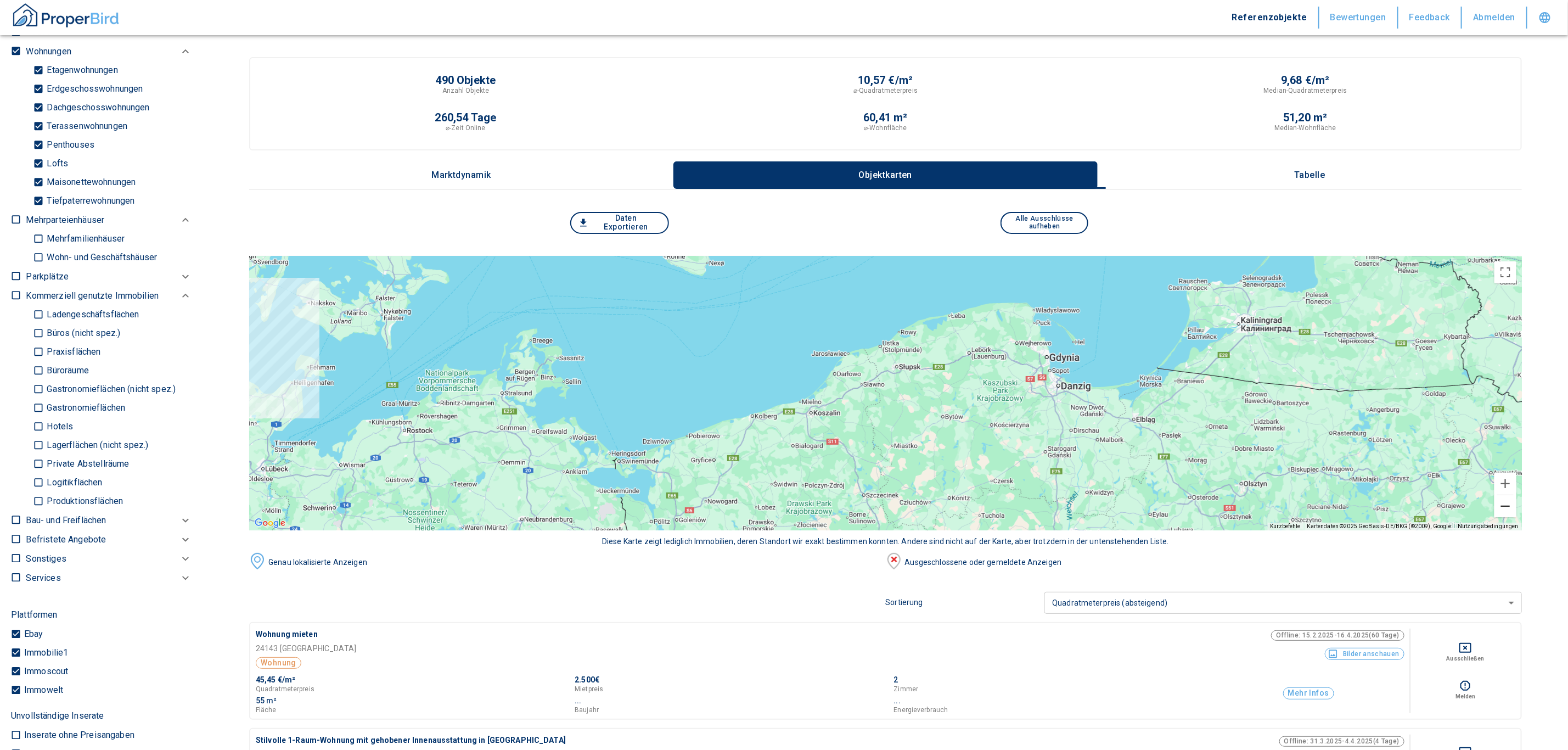
click at [1516, 504] on button "Verkleinern" at bounding box center [1505, 506] width 22 height 22
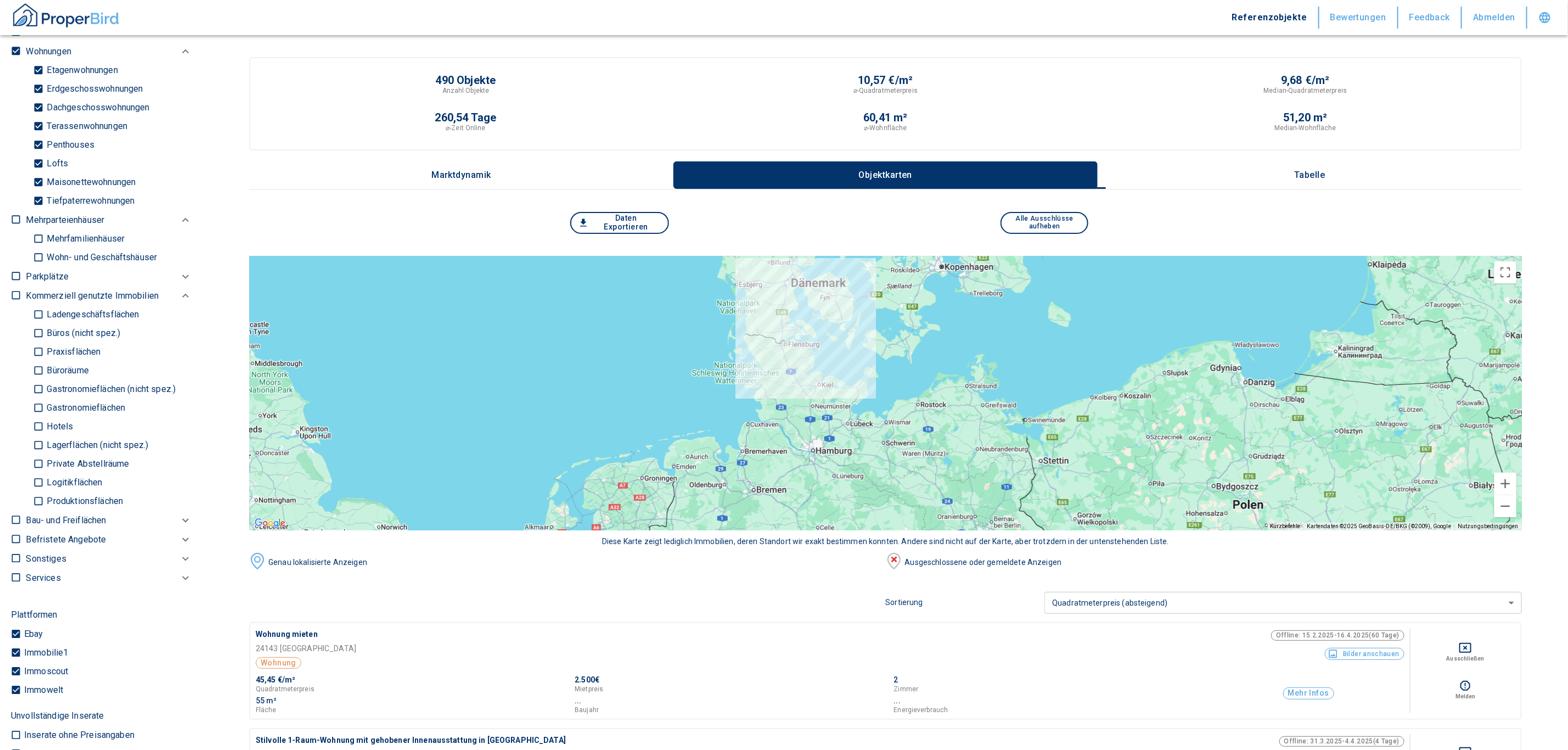
drag, startPoint x: 1000, startPoint y: 470, endPoint x: 1033, endPoint y: 474, distance: 33.2
click at [1274, 463] on div at bounding box center [885, 393] width 1272 height 274
click at [1512, 480] on button "Vergrößern" at bounding box center [1505, 484] width 22 height 22
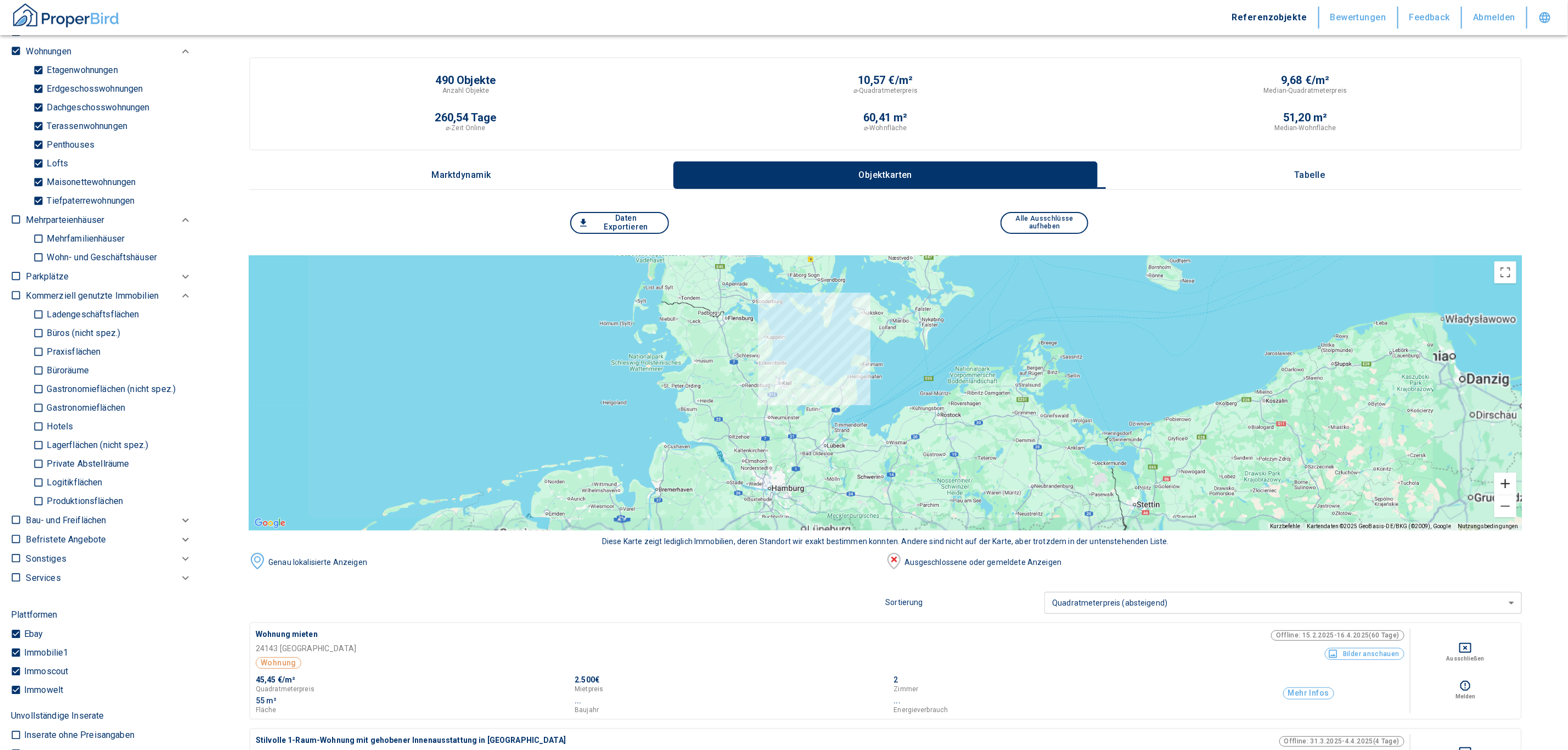
click at [1512, 480] on button "Vergrößern" at bounding box center [1505, 484] width 22 height 22
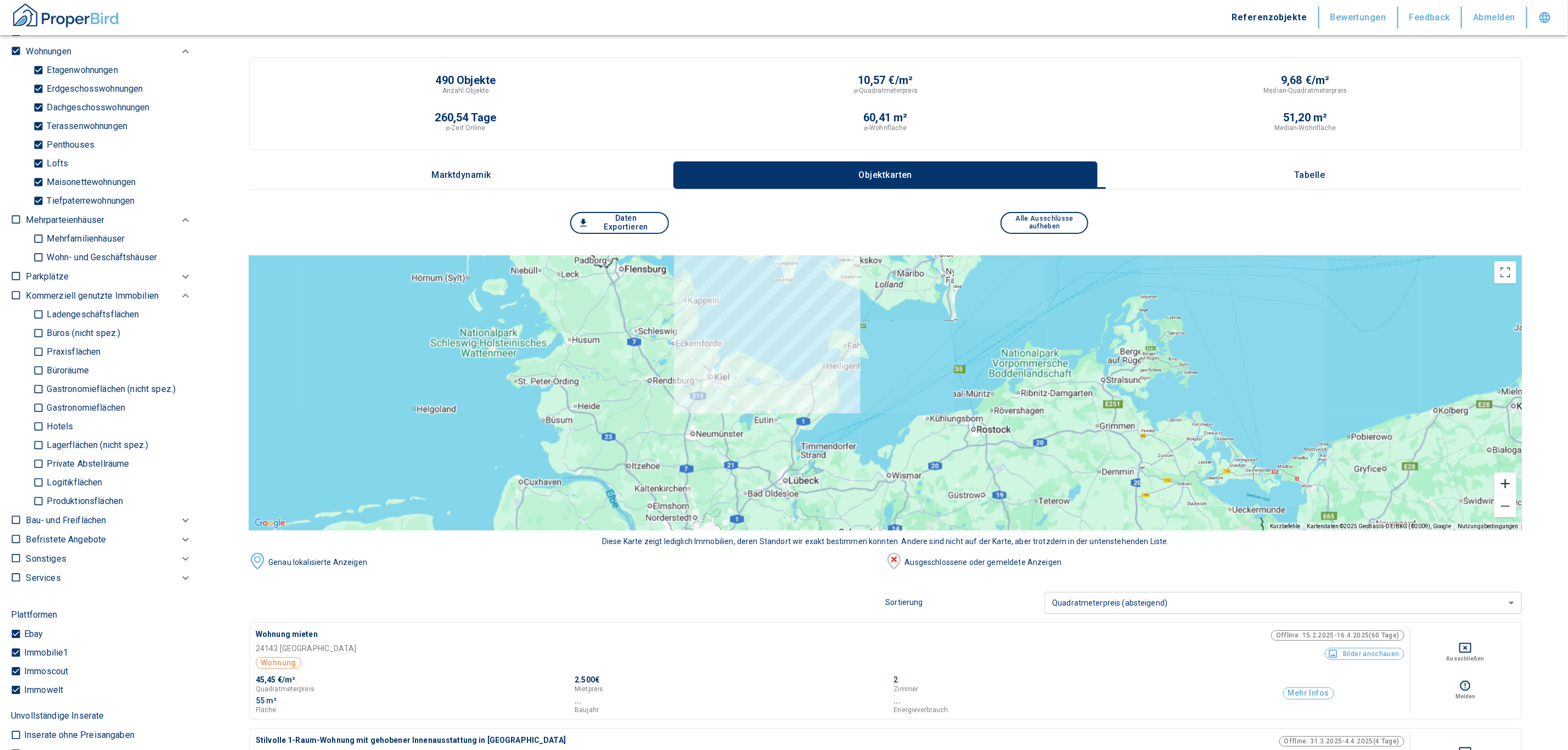
click at [1512, 480] on button "Vergrößern" at bounding box center [1505, 484] width 22 height 22
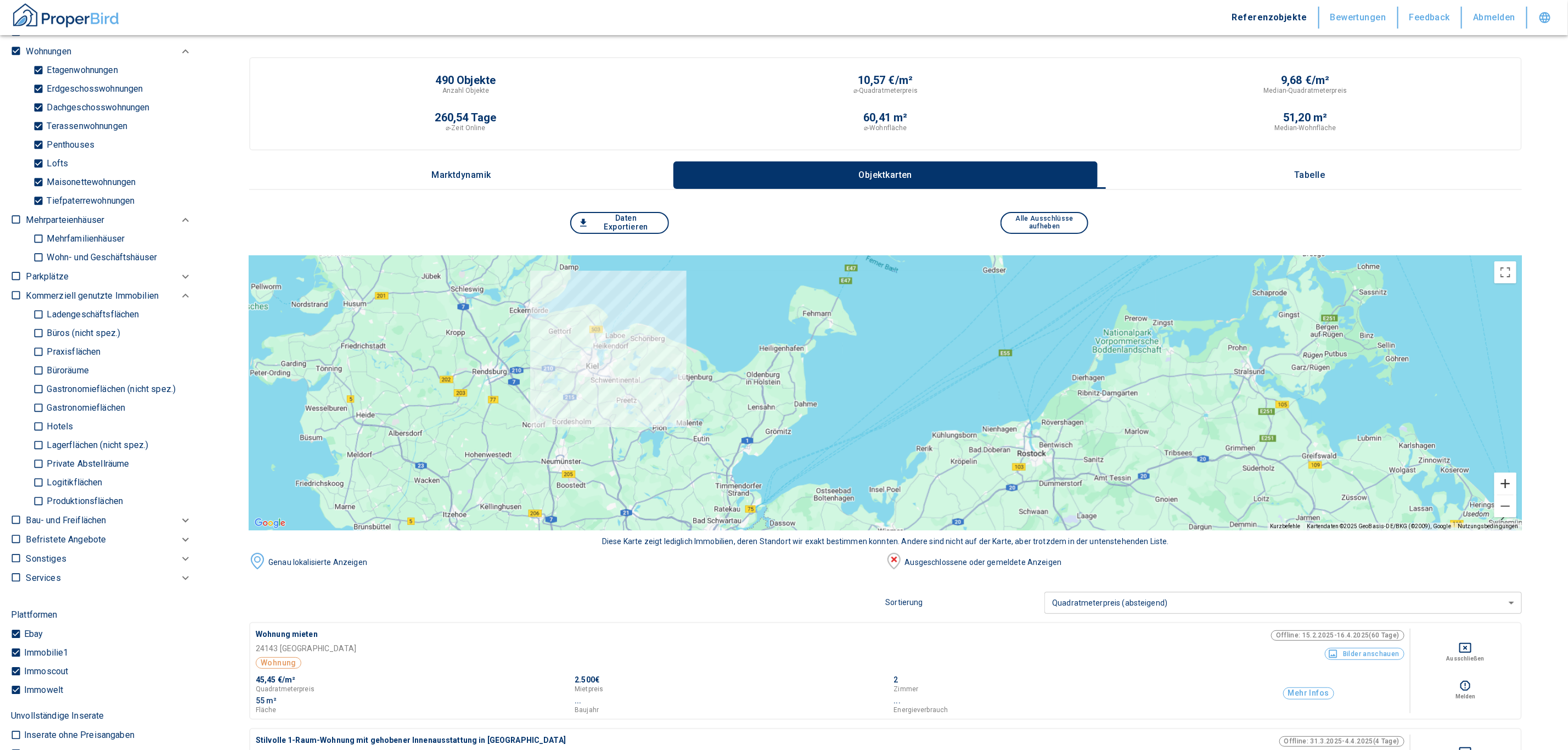
click at [1512, 480] on button "Vergrößern" at bounding box center [1505, 484] width 22 height 22
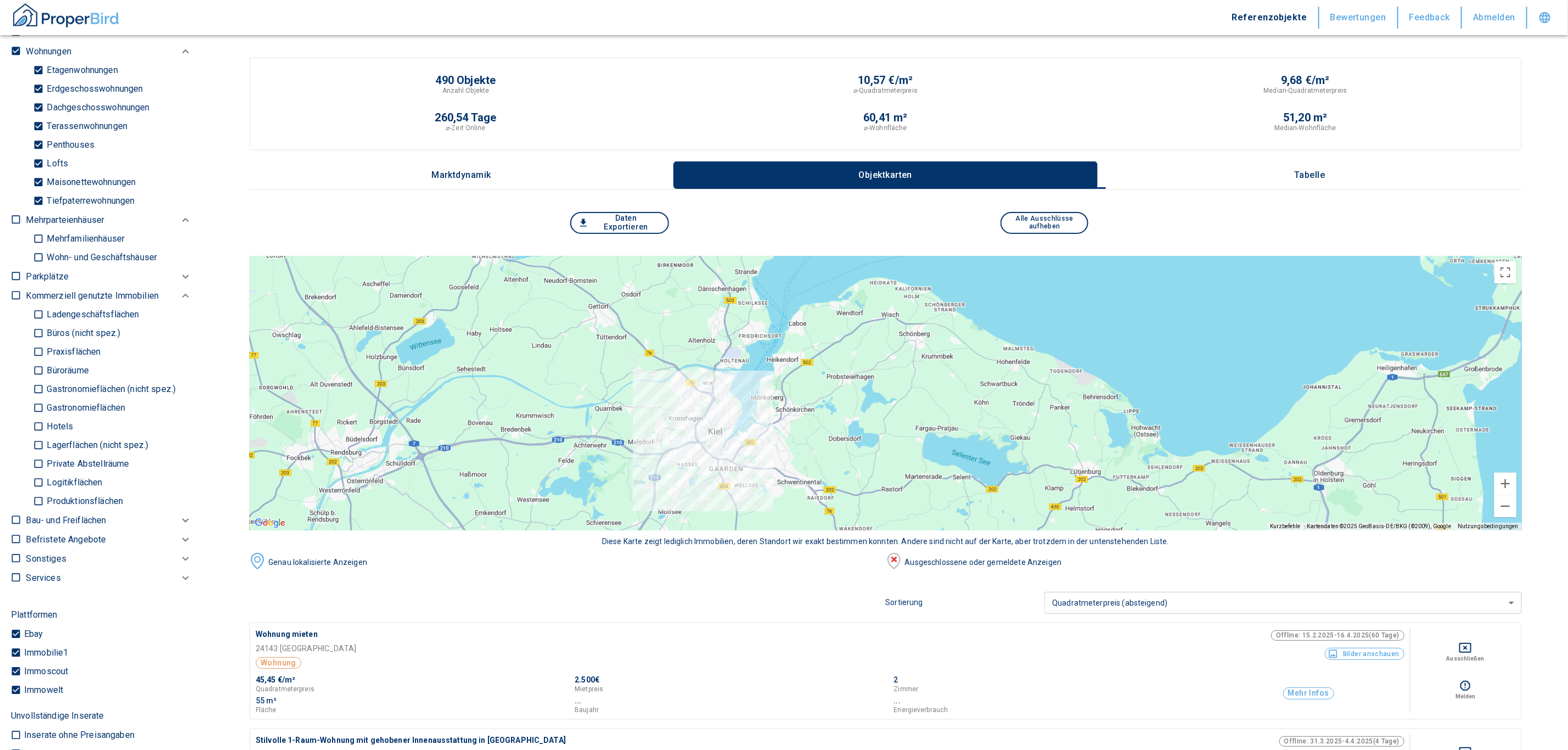
drag, startPoint x: 467, startPoint y: 389, endPoint x: 1360, endPoint y: 521, distance: 902.7
click at [1362, 526] on div "Kurzbefehle Kartendaten Kartendaten ©2025 GeoBasis-DE/BKG (©2009), Google Karte…" at bounding box center [885, 393] width 1272 height 274
click at [1516, 480] on button "Vergrößern" at bounding box center [1505, 484] width 22 height 22
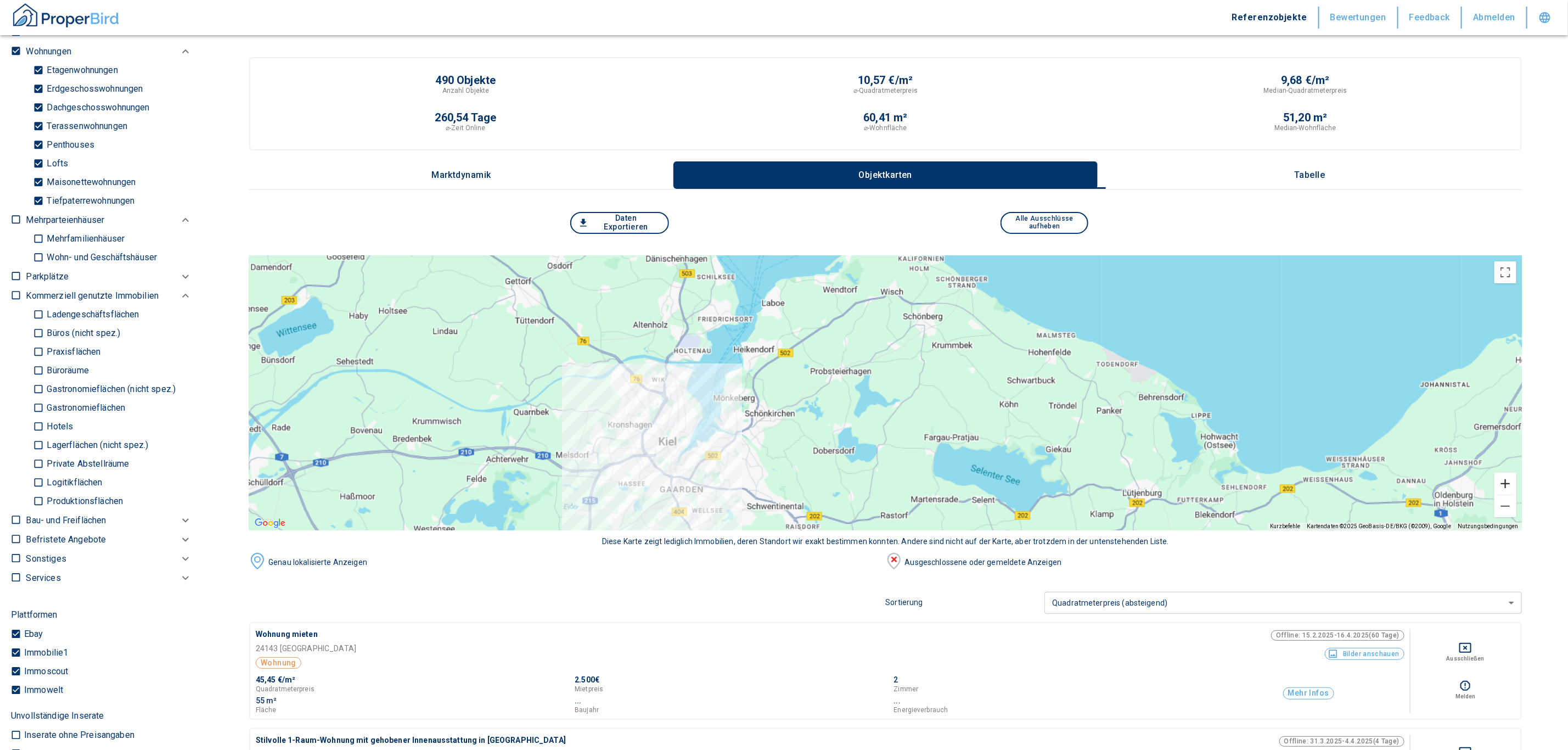
click at [1516, 478] on button "Vergrößern" at bounding box center [1505, 484] width 22 height 22
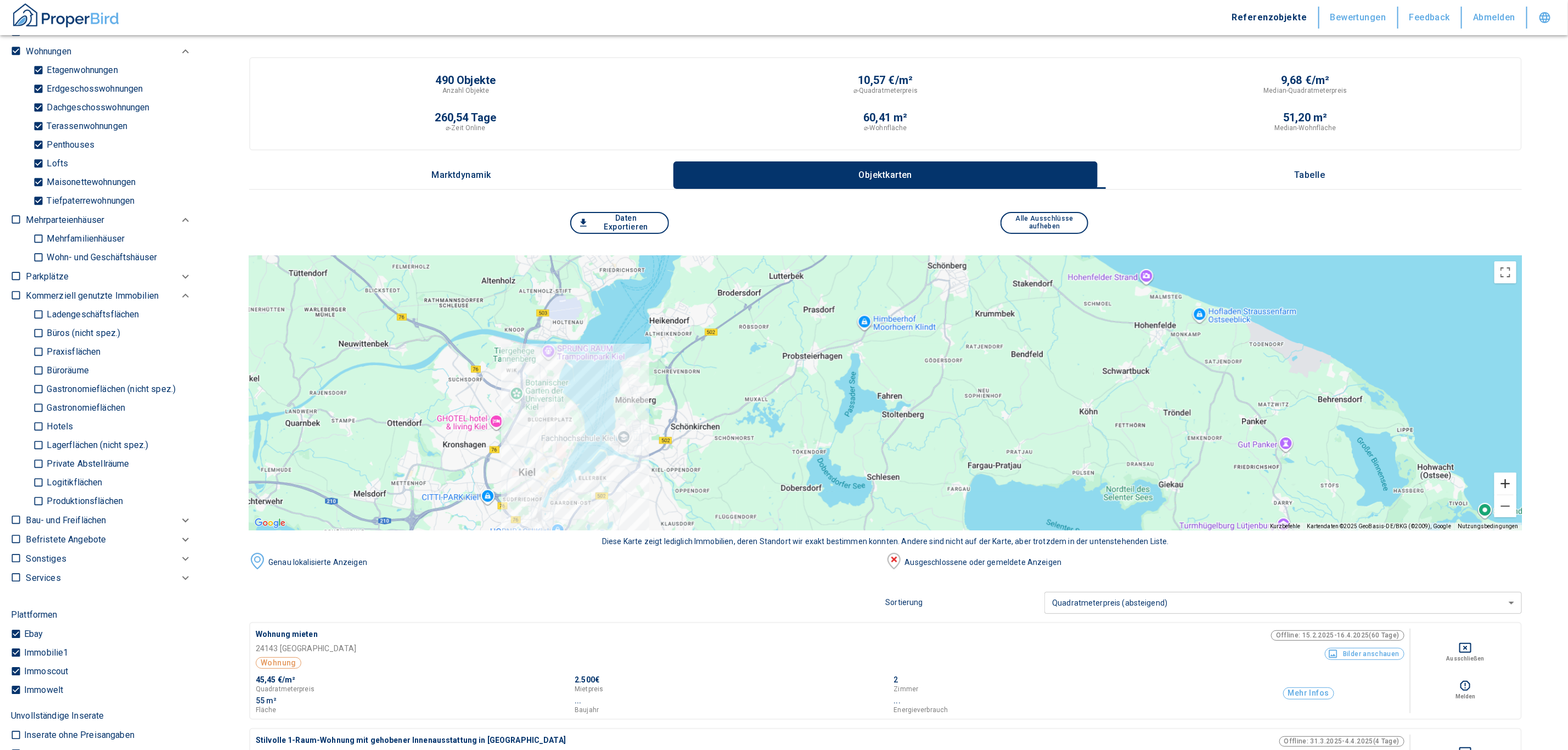
click at [1516, 477] on button "Vergrößern" at bounding box center [1505, 484] width 22 height 22
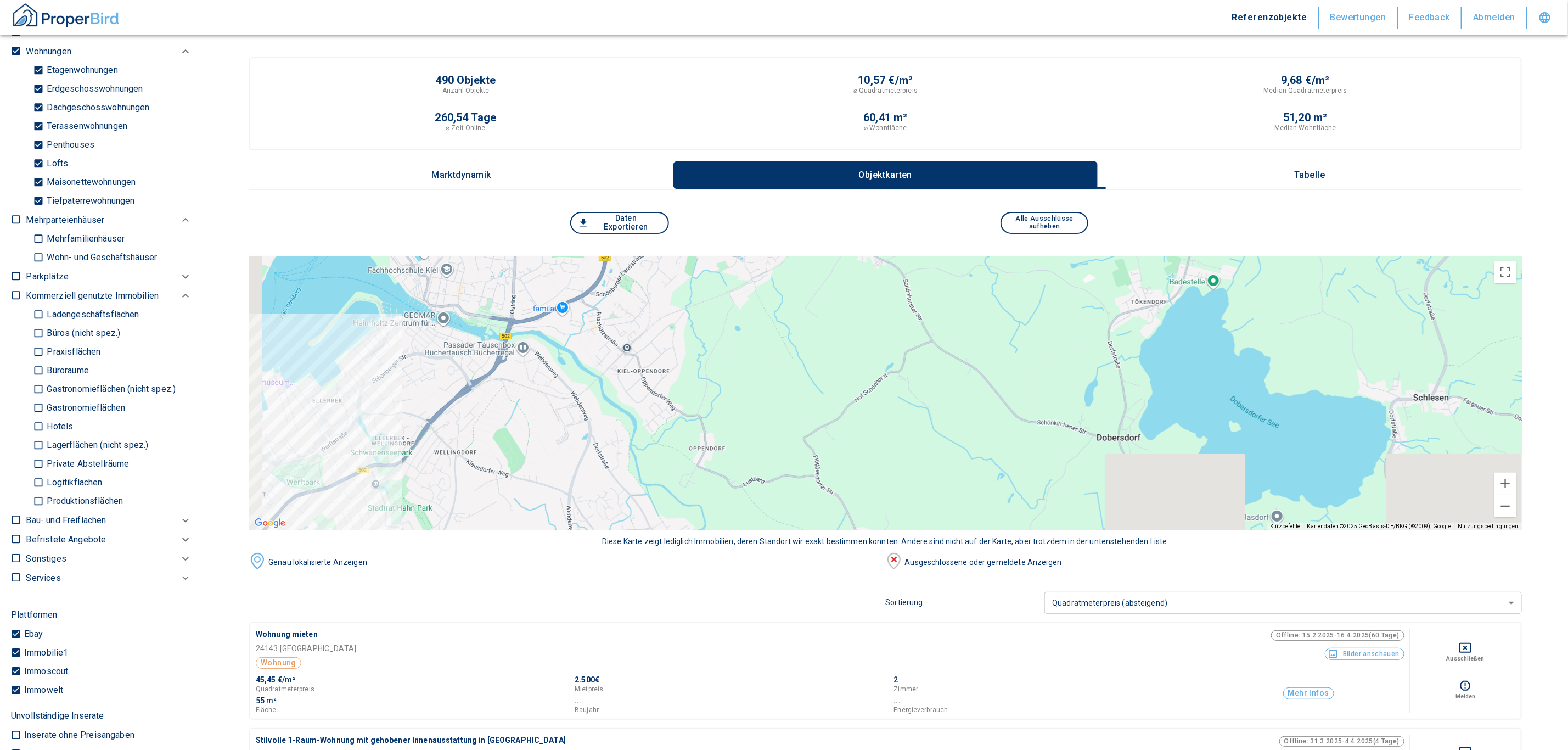
drag, startPoint x: 776, startPoint y: 461, endPoint x: 1346, endPoint y: 142, distance: 653.2
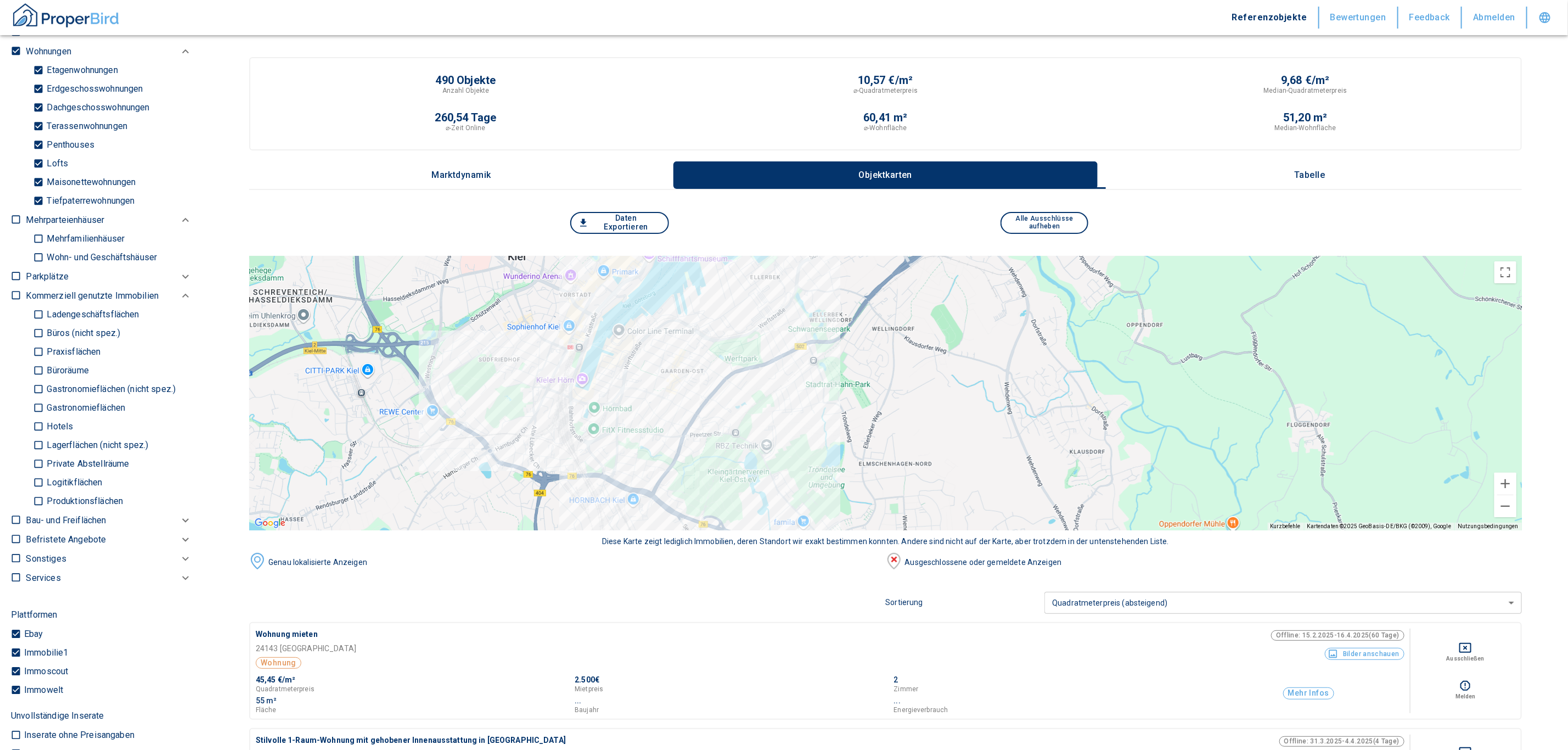
drag, startPoint x: 705, startPoint y: 420, endPoint x: 1127, endPoint y: 327, distance: 432.1
click at [1127, 327] on div at bounding box center [885, 393] width 1272 height 274
click at [1516, 484] on button "Vergrößern" at bounding box center [1505, 484] width 22 height 22
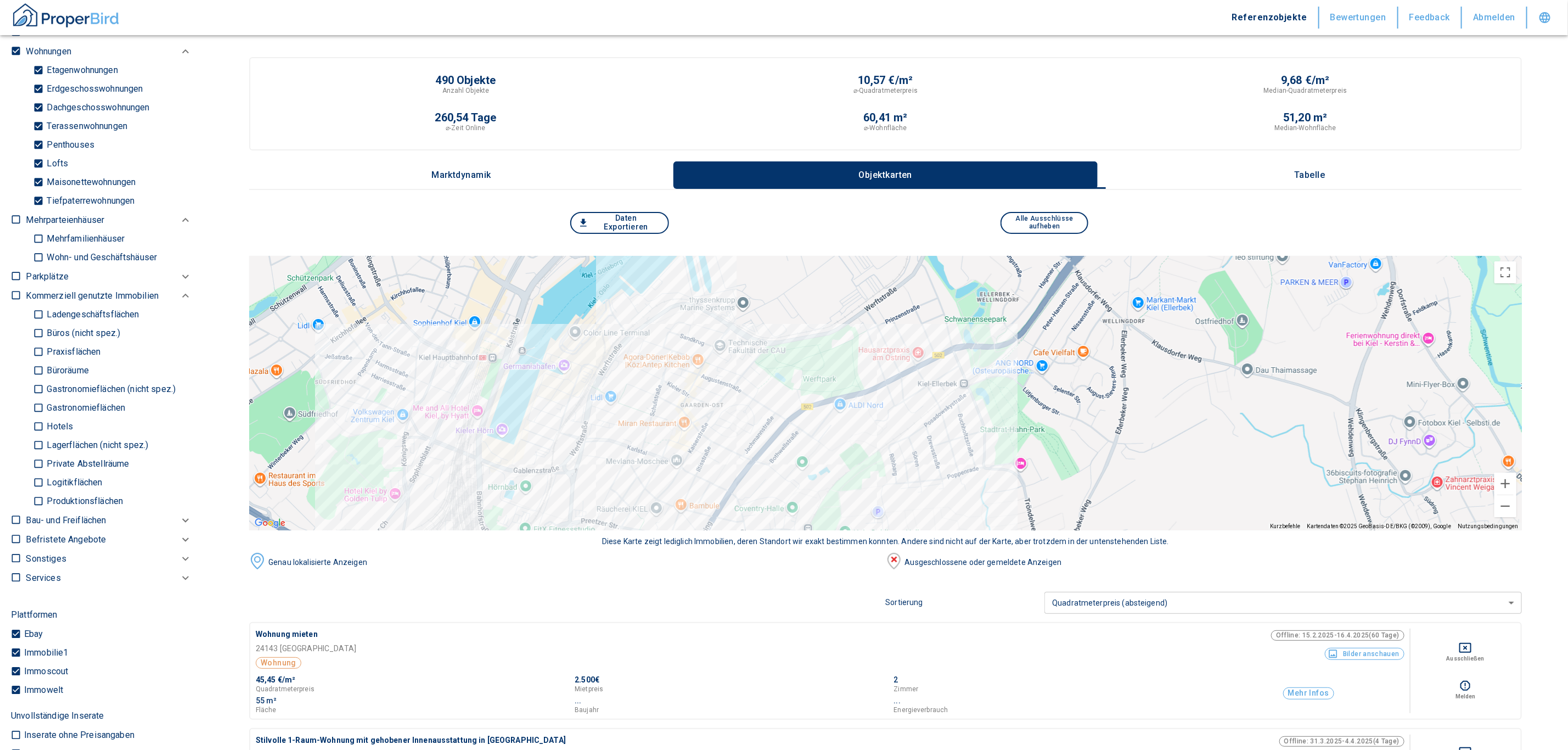
drag, startPoint x: 782, startPoint y: 475, endPoint x: 1019, endPoint y: 529, distance: 243.1
click at [1019, 529] on div at bounding box center [885, 393] width 1272 height 274
click at [1300, 156] on div "490 Objekte Anzahl Objekte 10,57 €/m² ⌀-Quadratmeterpreis 9,68 €/m² Median-Quad…" at bounding box center [885, 123] width 1272 height 133
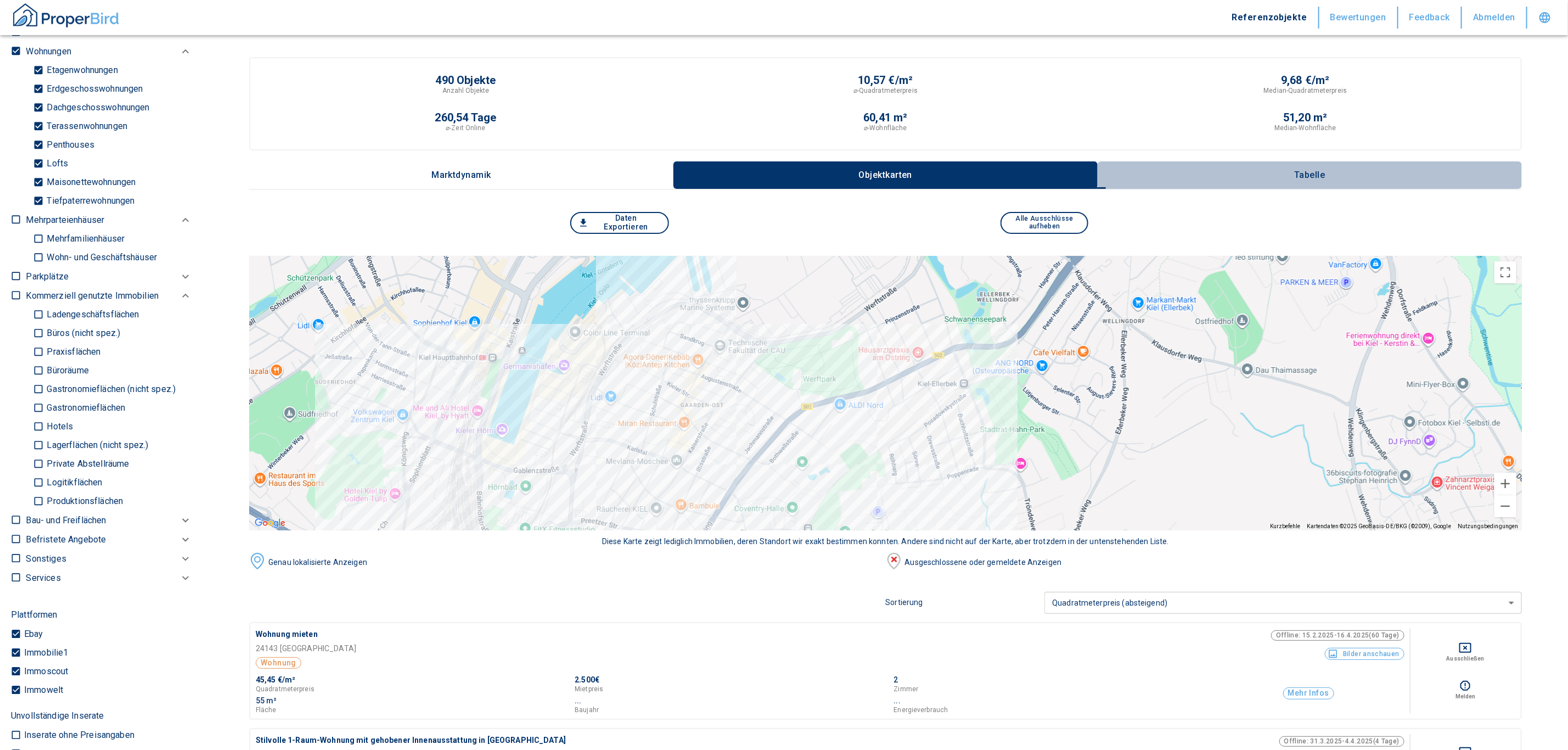
click at [1314, 180] on button "Tabelle" at bounding box center [1309, 175] width 424 height 27
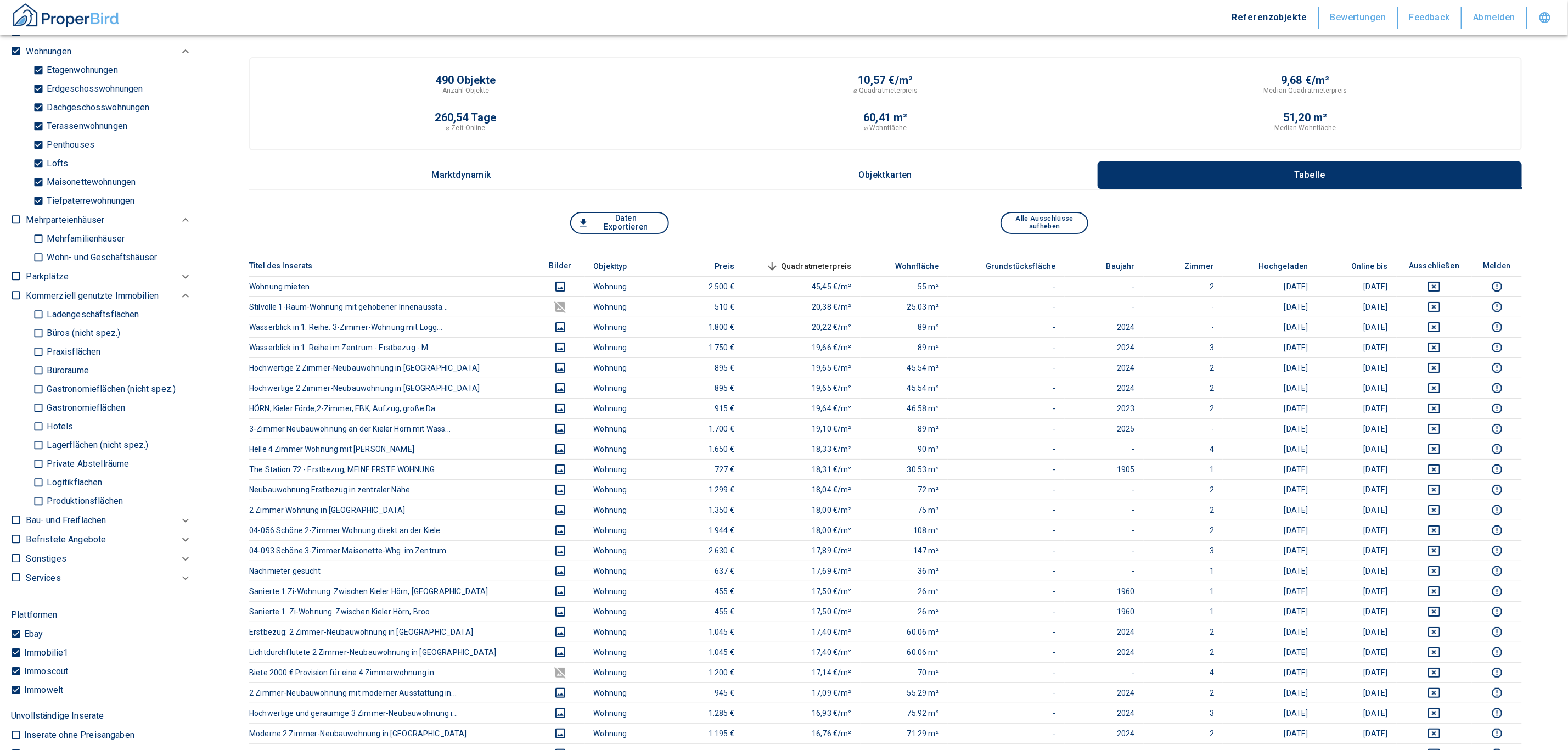
click at [815, 268] on span "Quadratmeterpreis sorted descending" at bounding box center [807, 266] width 88 height 13
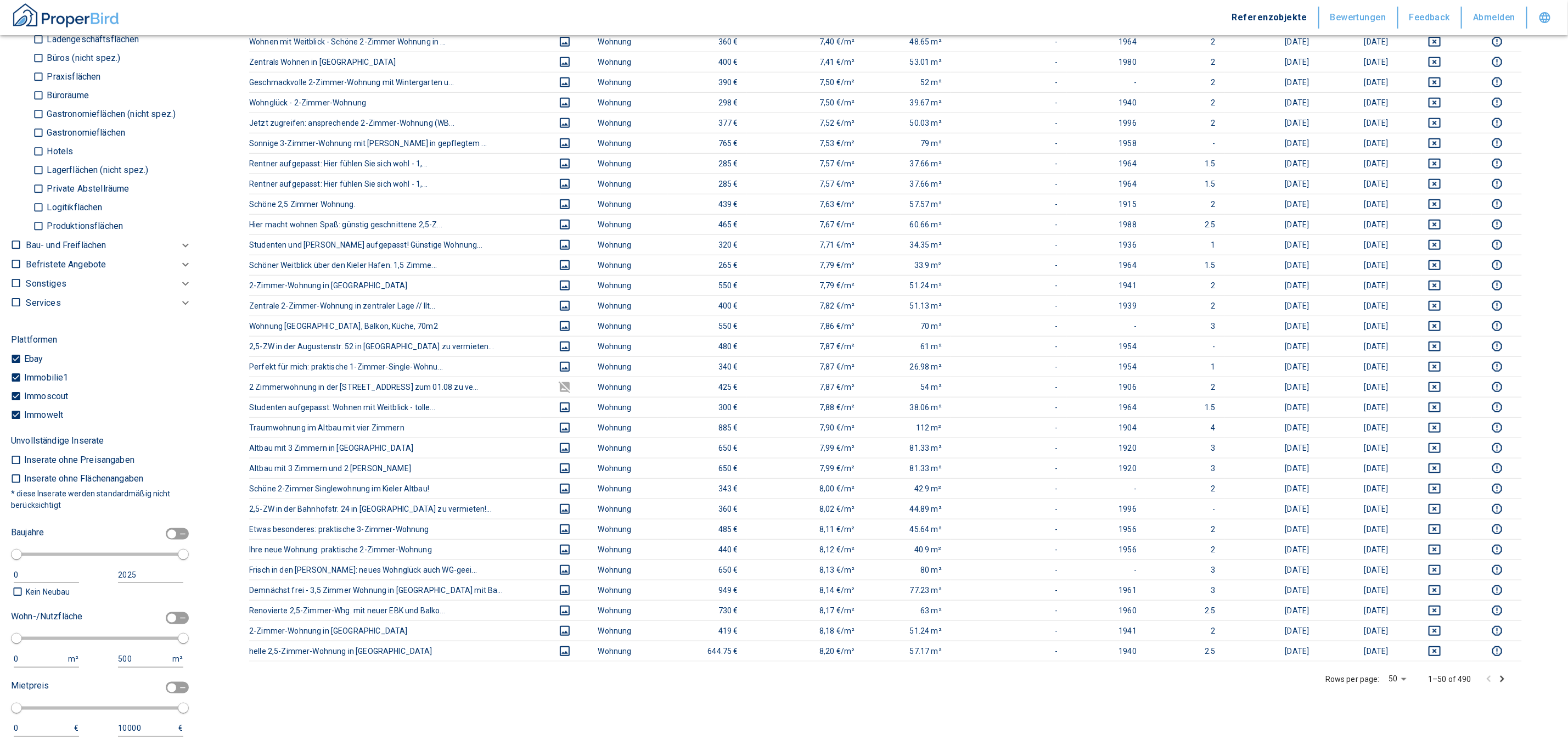
scroll to position [988, 0]
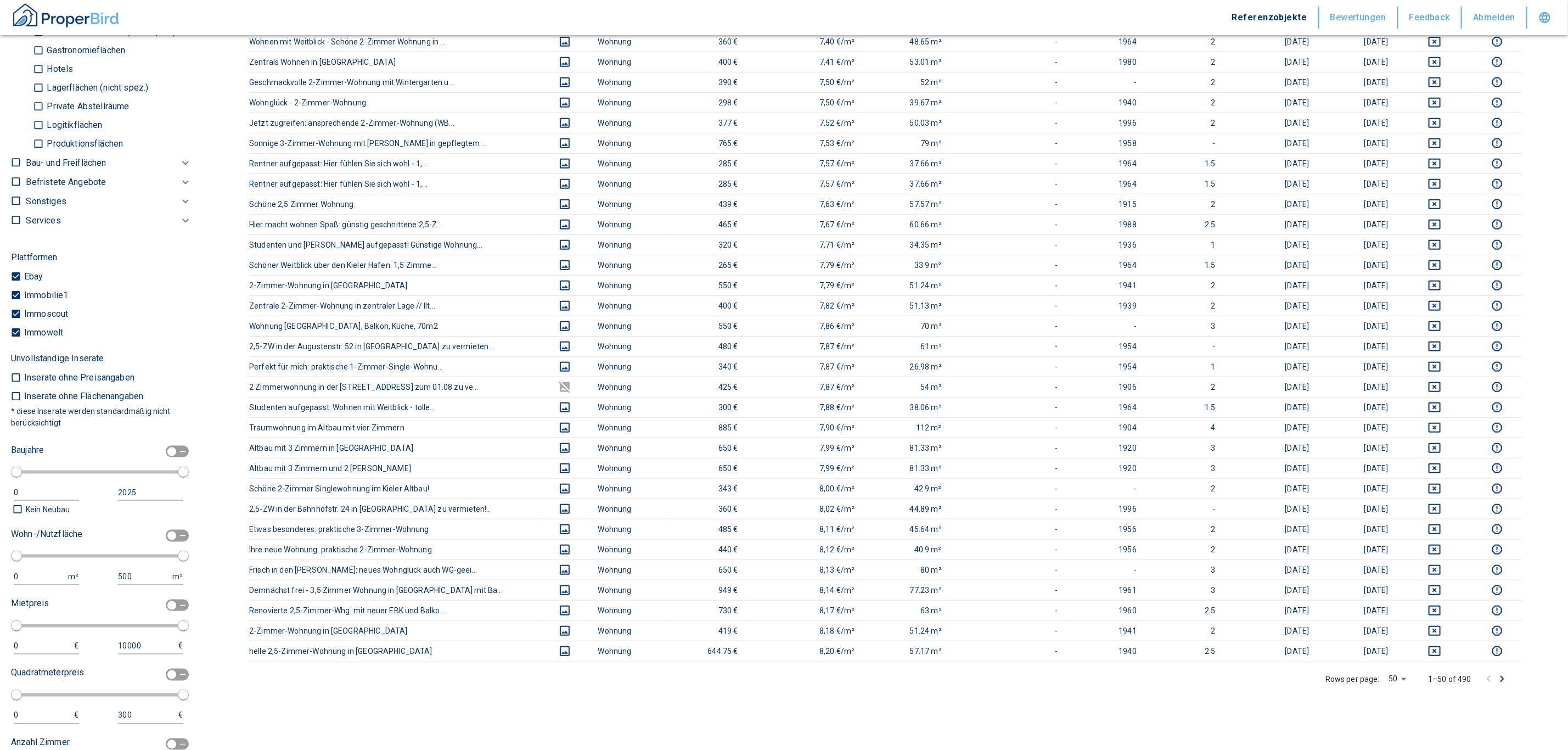
click at [1509, 686] on icon "Go to next page" at bounding box center [1502, 679] width 13 height 13
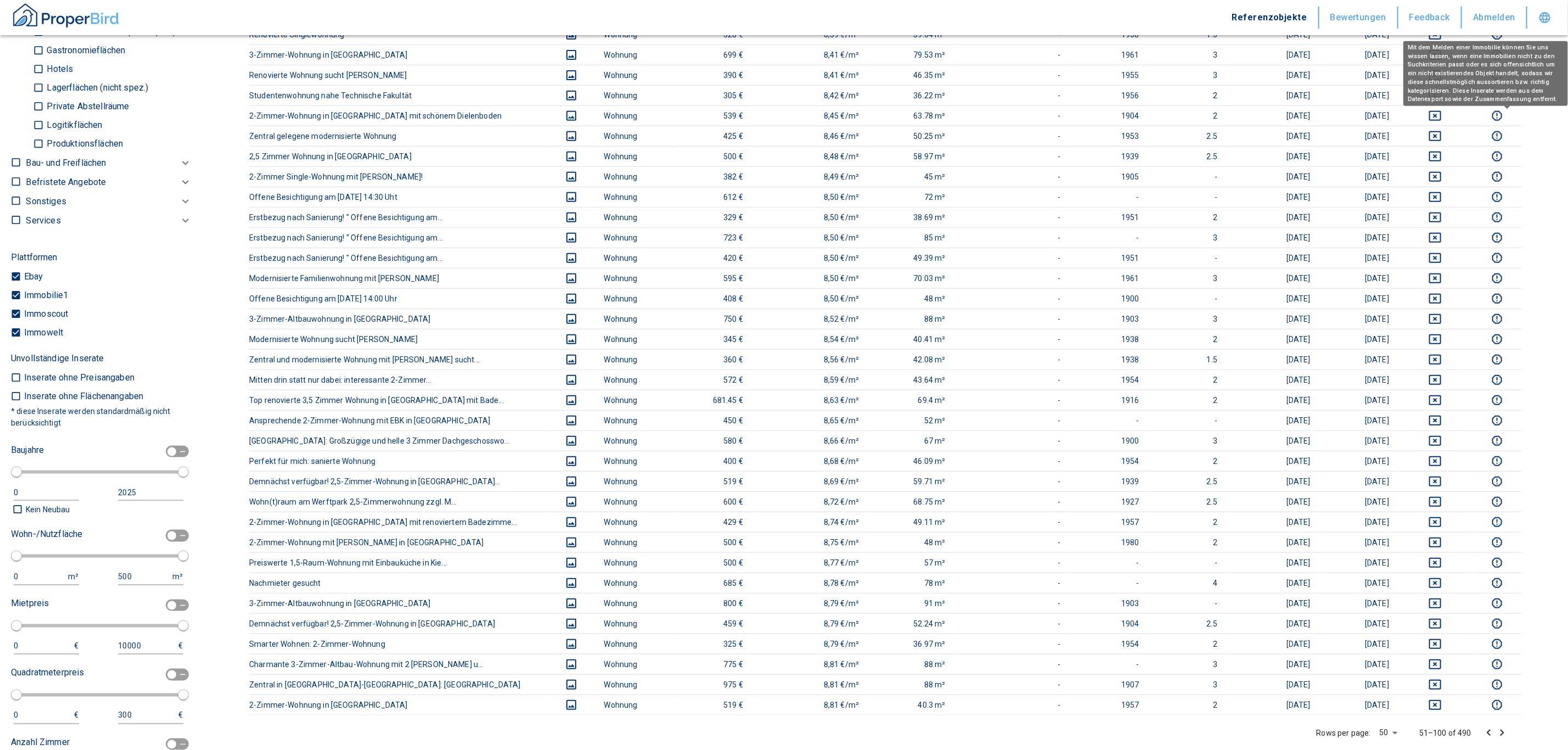
scroll to position [659, 0]
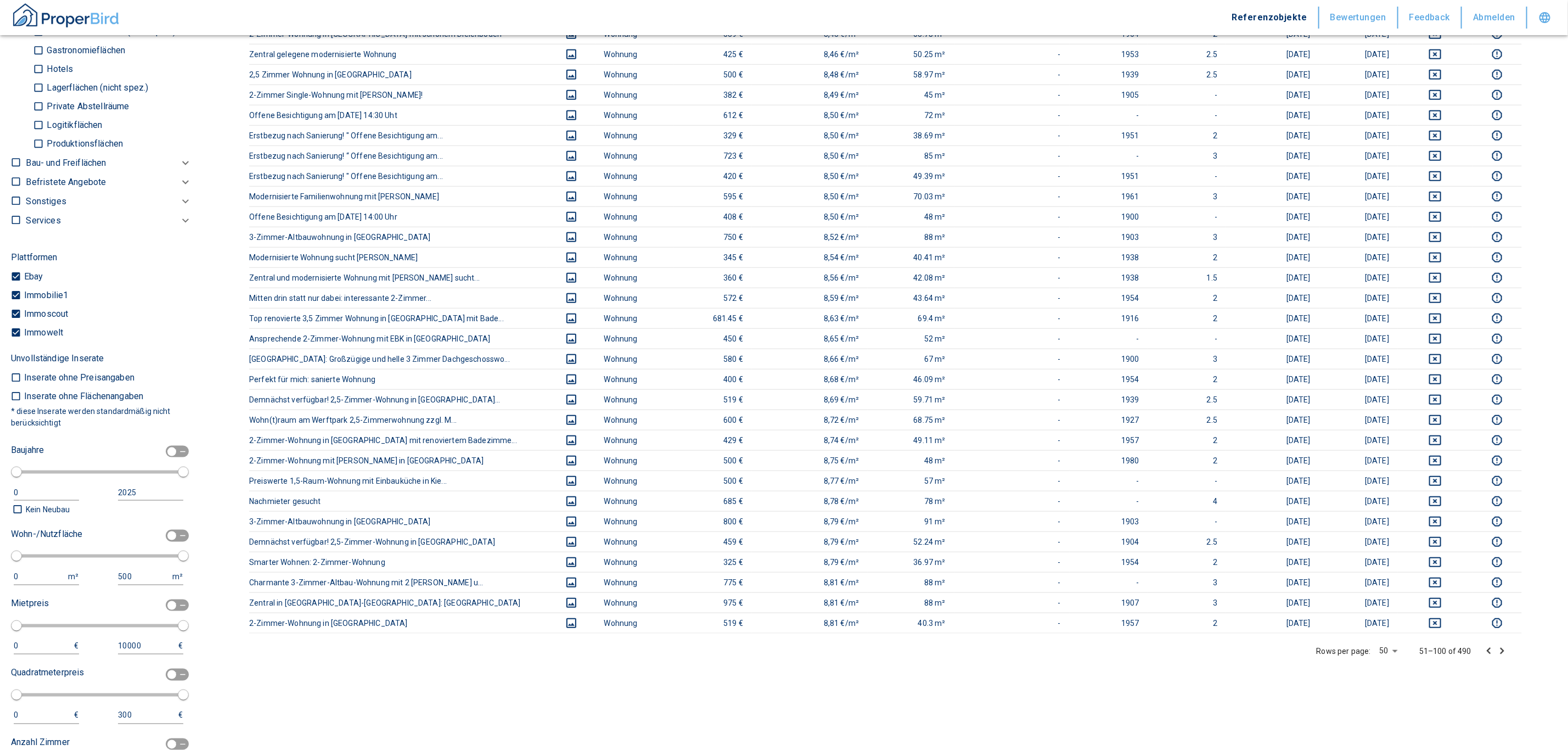
click at [1504, 654] on icon "Go to next page" at bounding box center [1502, 651] width 4 height 7
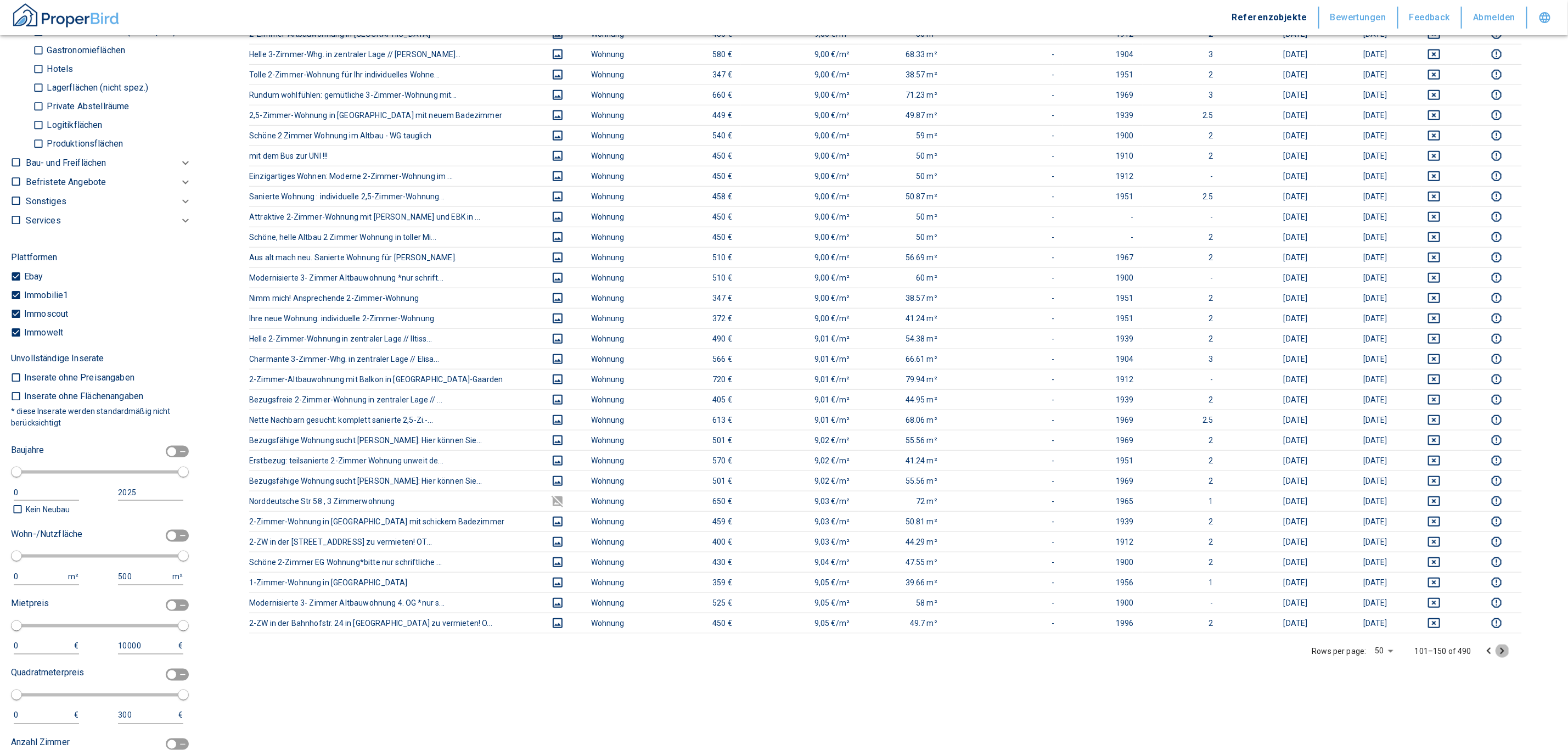
click at [1504, 654] on icon "Go to next page" at bounding box center [1502, 651] width 4 height 7
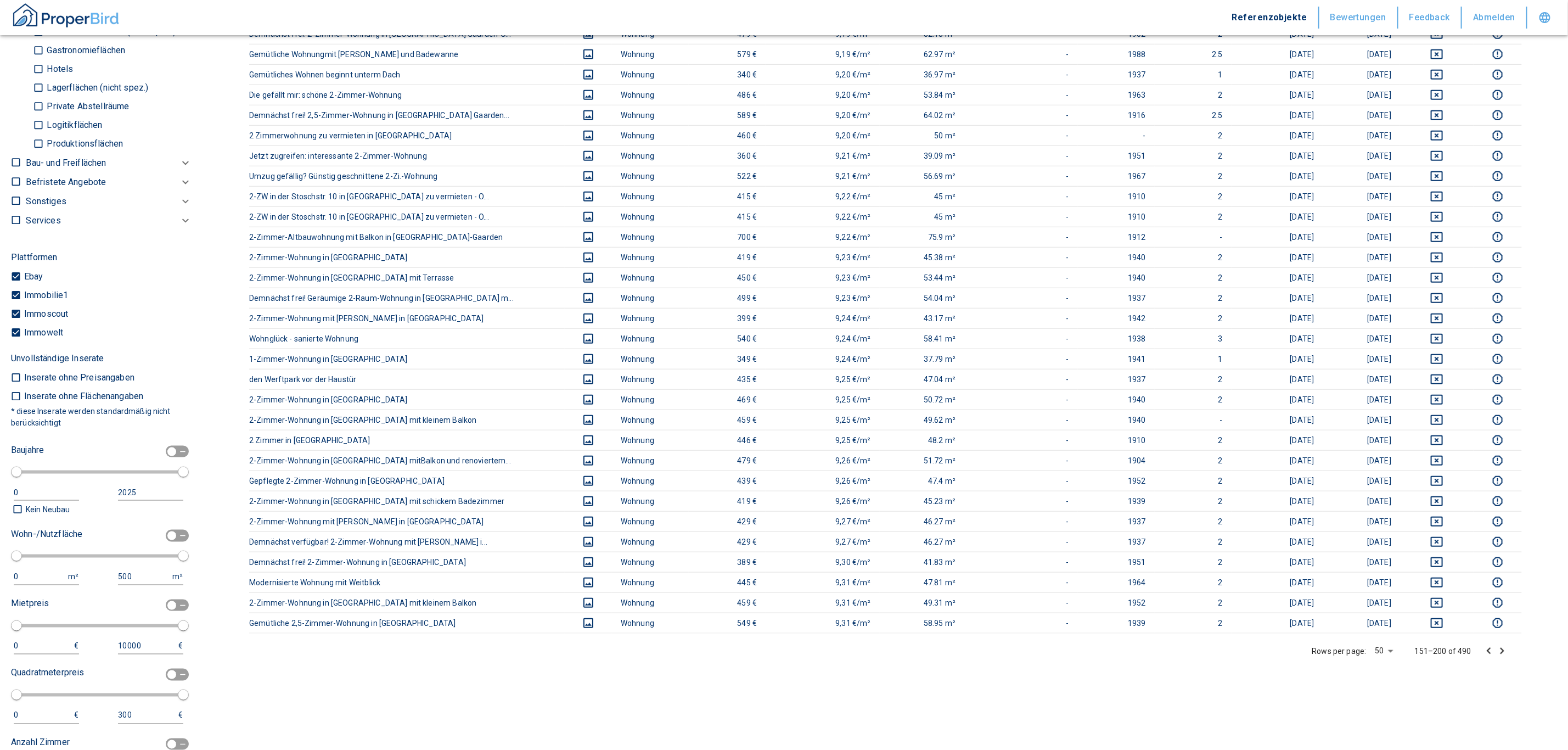
click at [1509, 658] on icon "Go to next page" at bounding box center [1502, 651] width 13 height 13
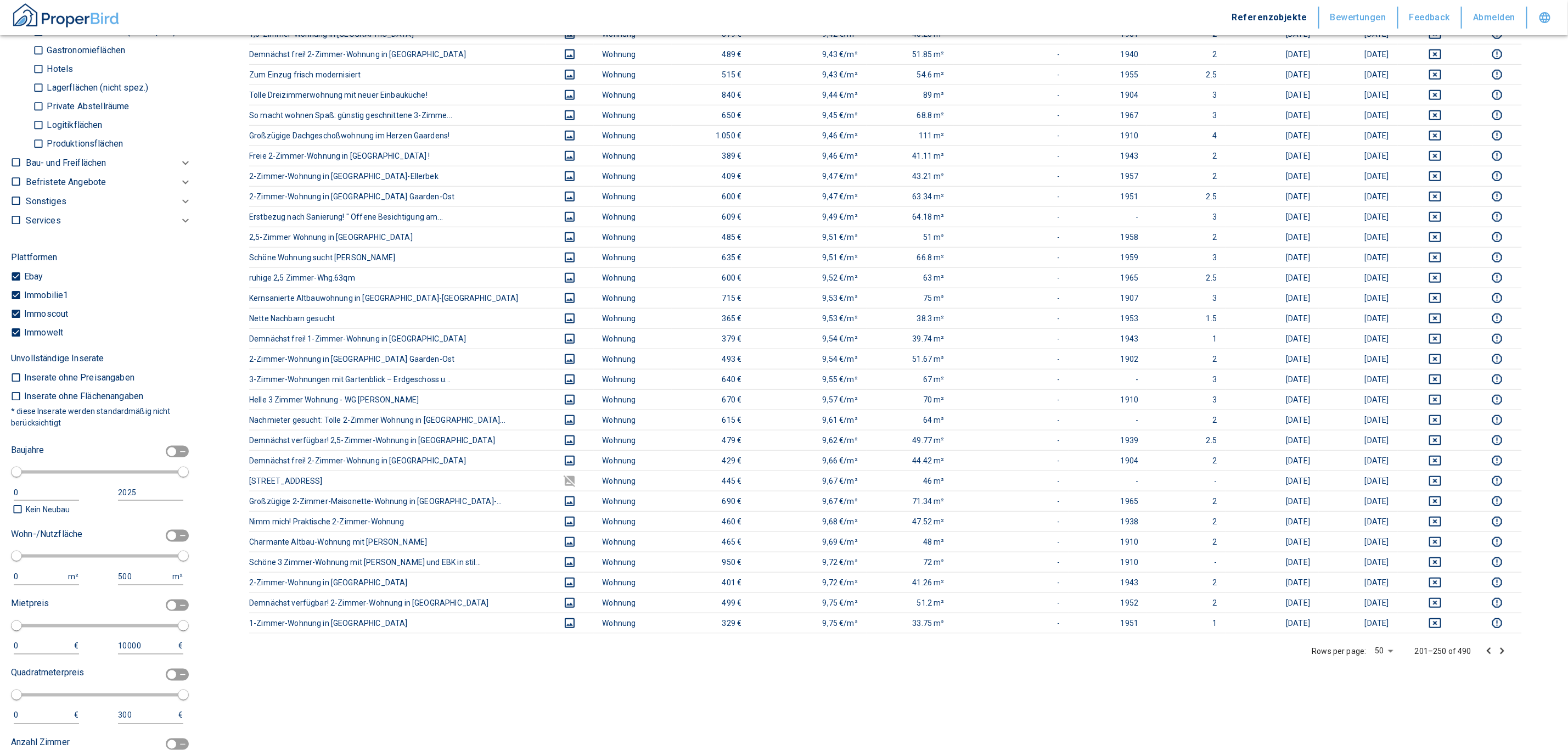
click at [1509, 657] on icon "Go to next page" at bounding box center [1502, 651] width 13 height 13
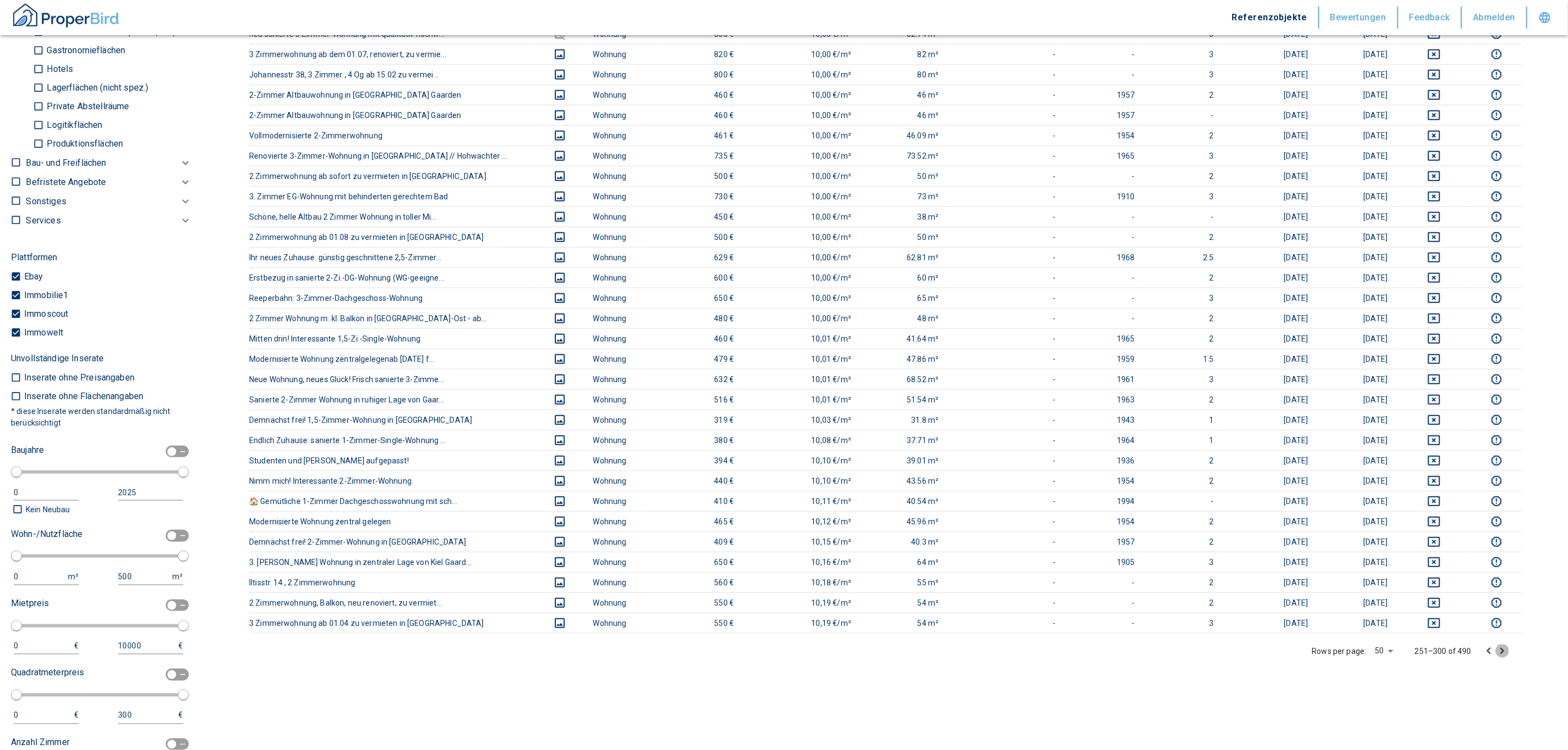
click at [1509, 658] on icon "Go to next page" at bounding box center [1502, 651] width 13 height 13
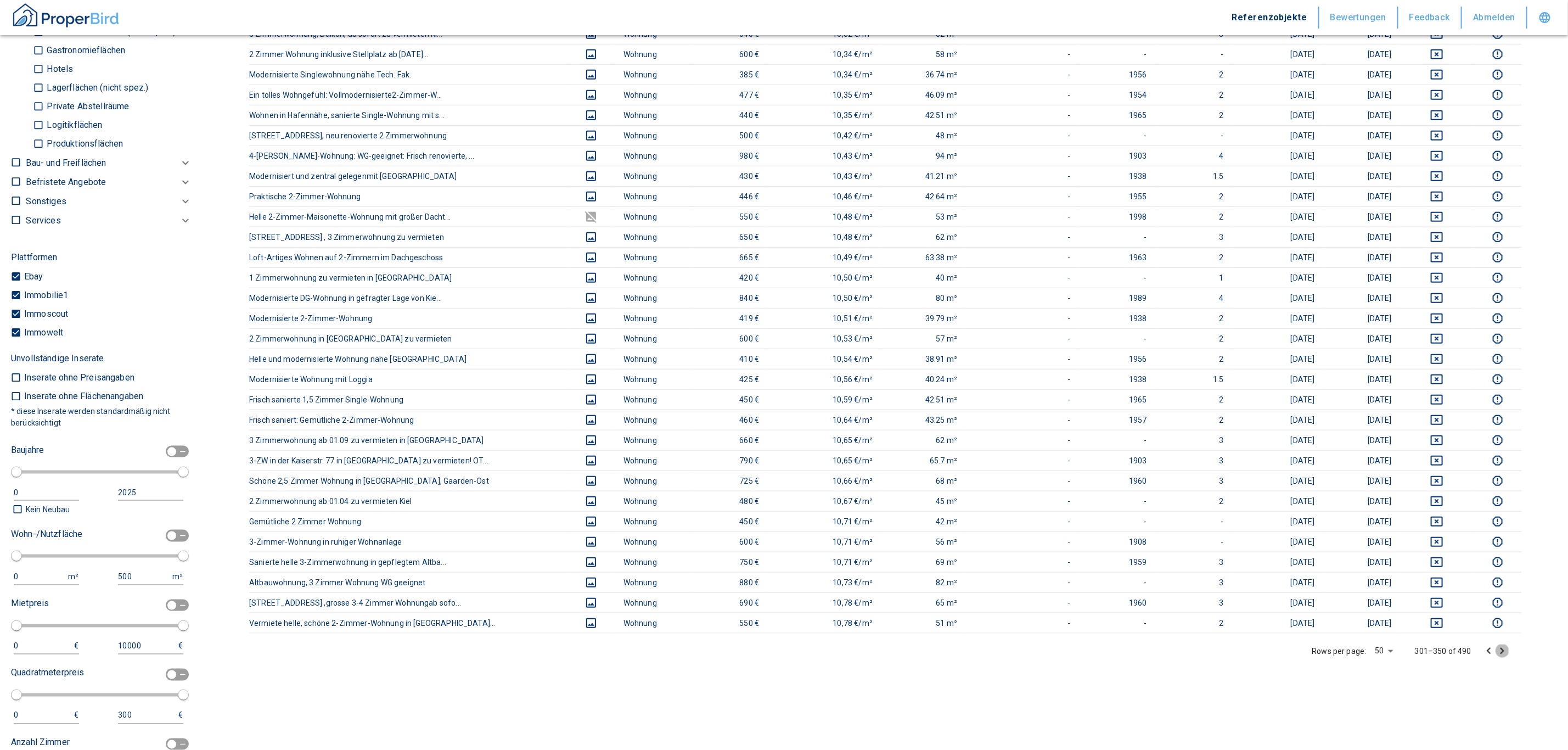
click at [1509, 658] on icon "Go to next page" at bounding box center [1502, 651] width 13 height 13
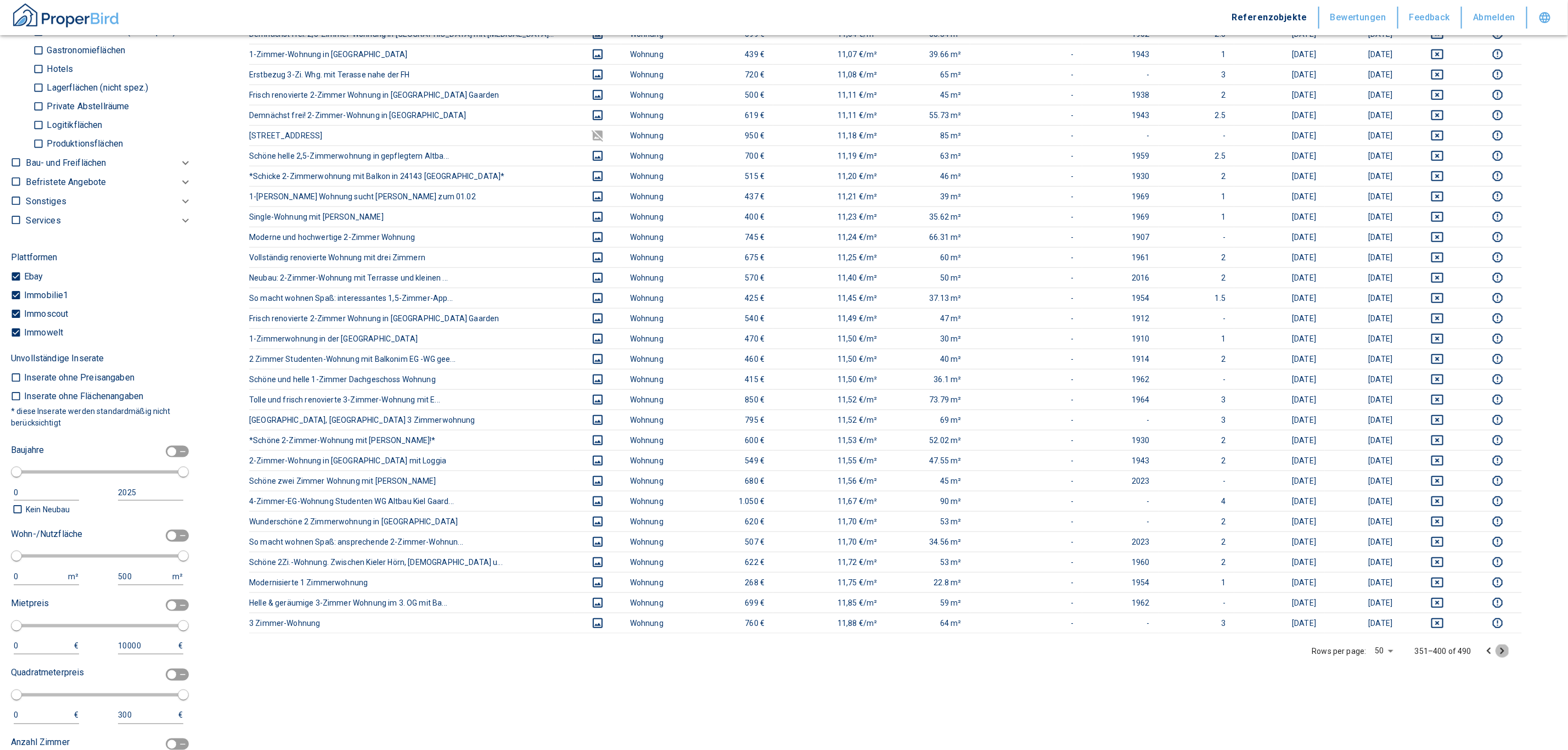
click at [1509, 658] on icon "Go to next page" at bounding box center [1502, 651] width 13 height 13
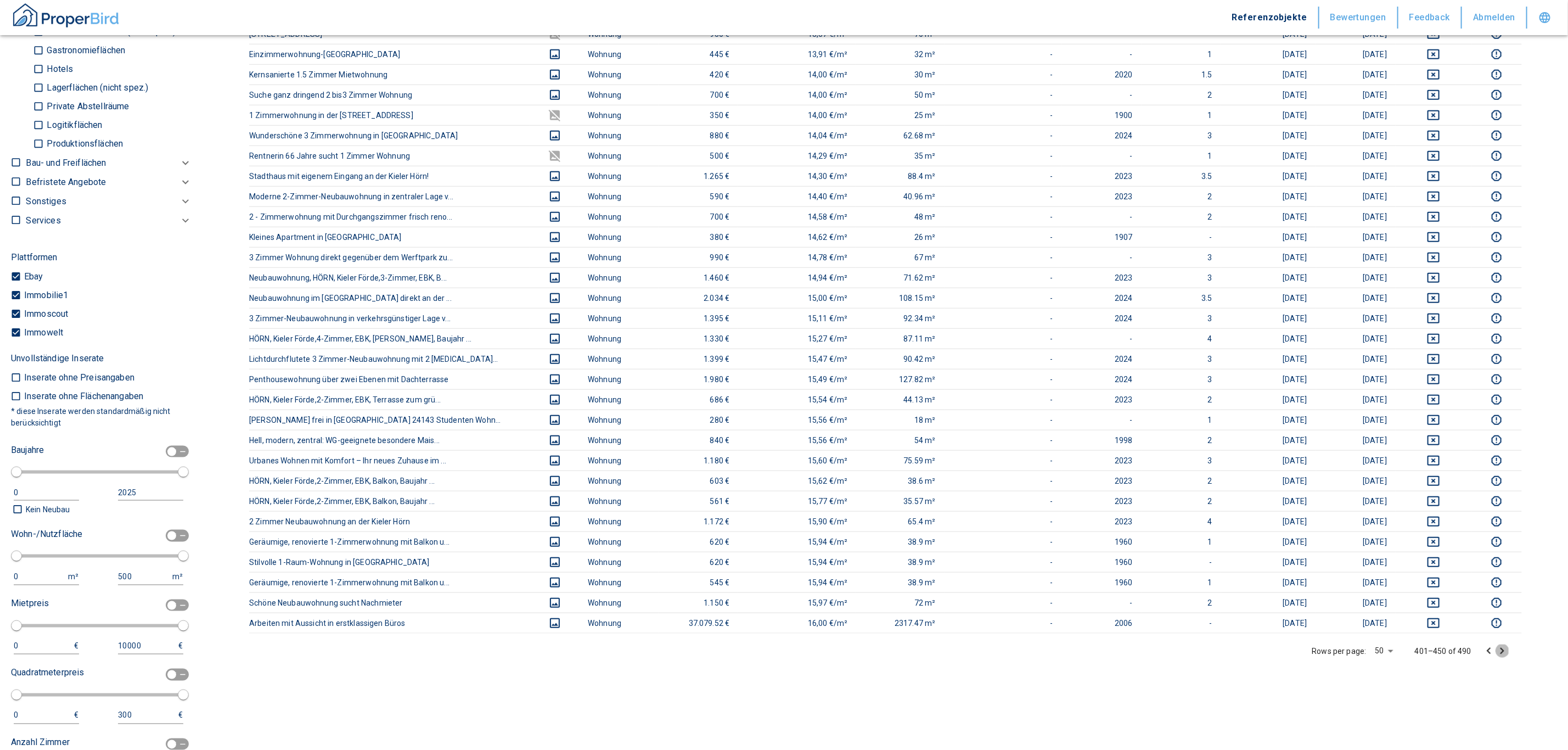
click at [1509, 658] on icon "Go to next page" at bounding box center [1502, 651] width 13 height 13
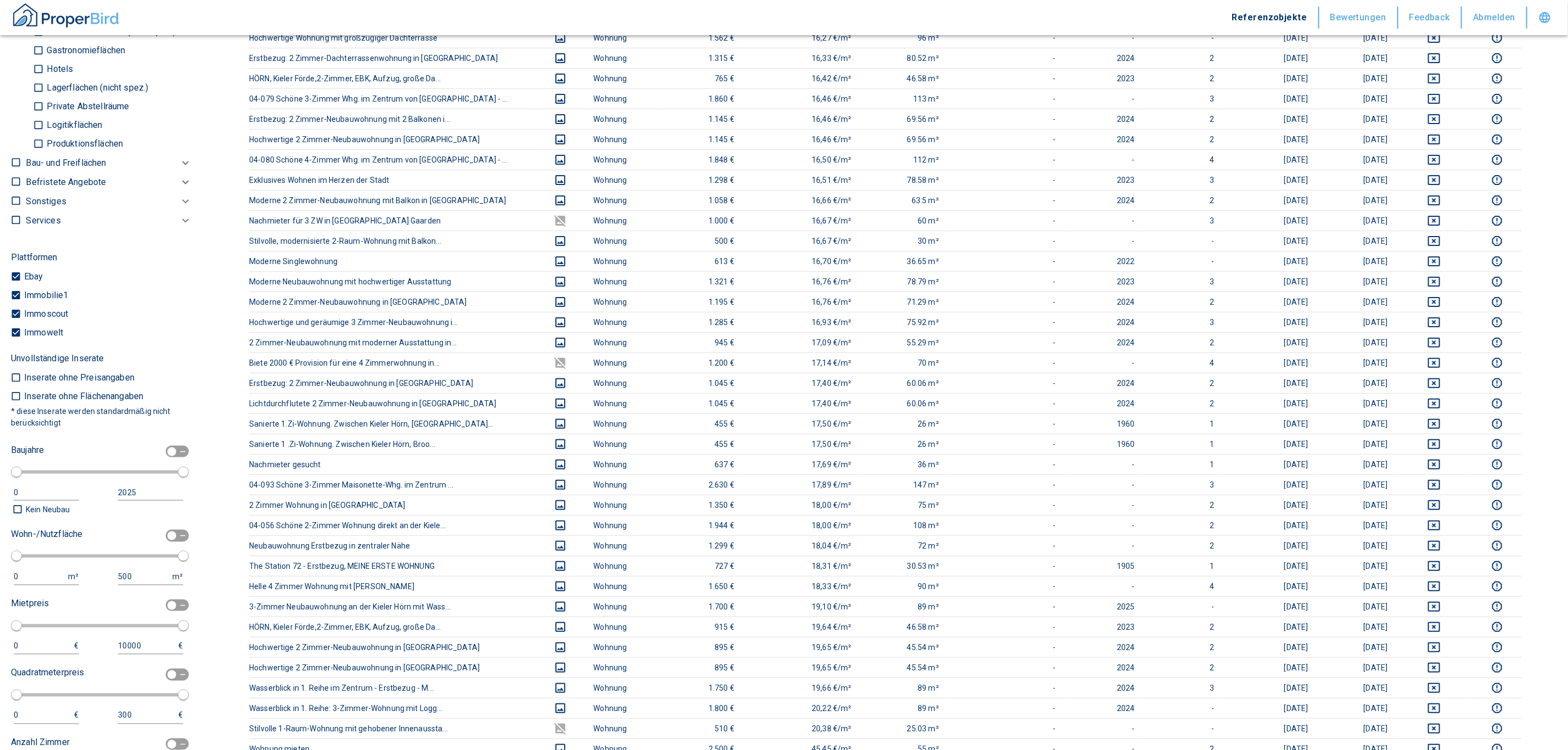
scroll to position [0, 0]
